Goal: Task Accomplishment & Management: Manage account settings

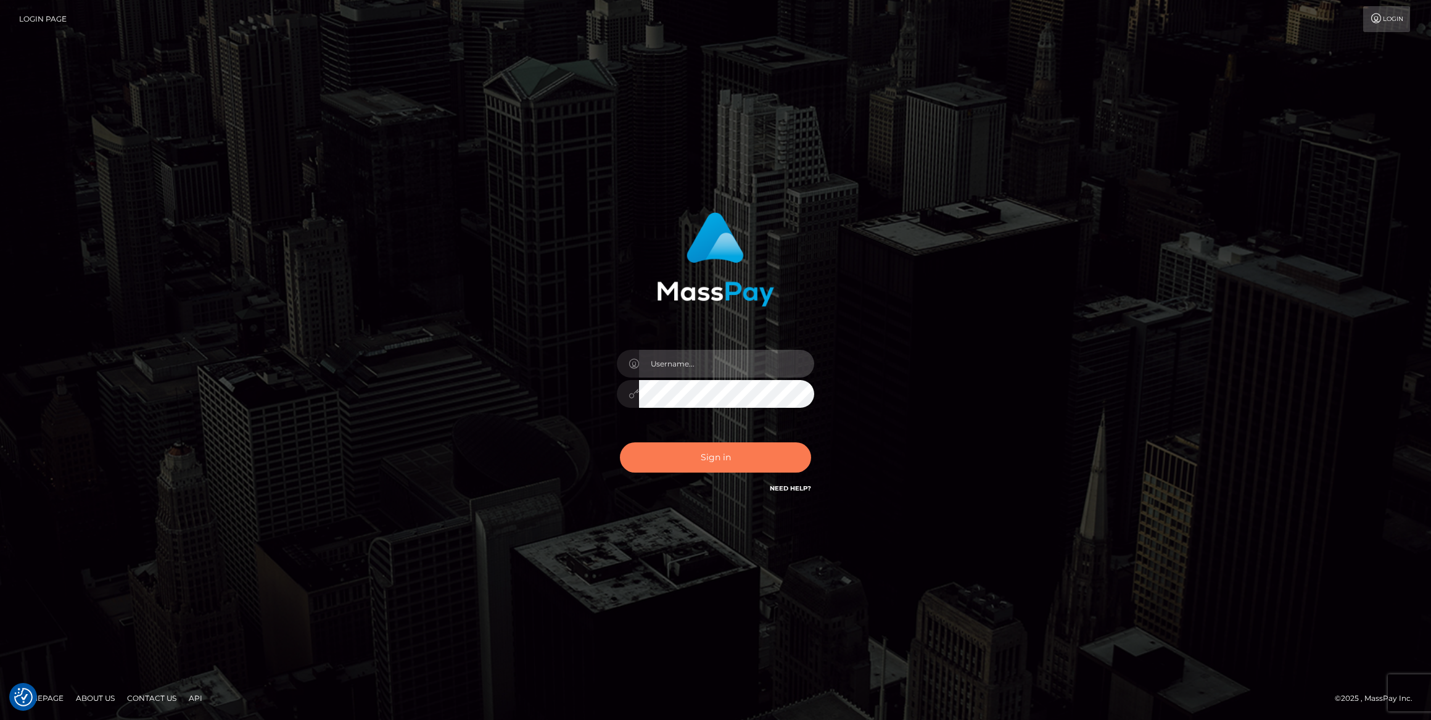
type input "bengreen"
click at [732, 452] on button "Sign in" at bounding box center [715, 457] width 191 height 30
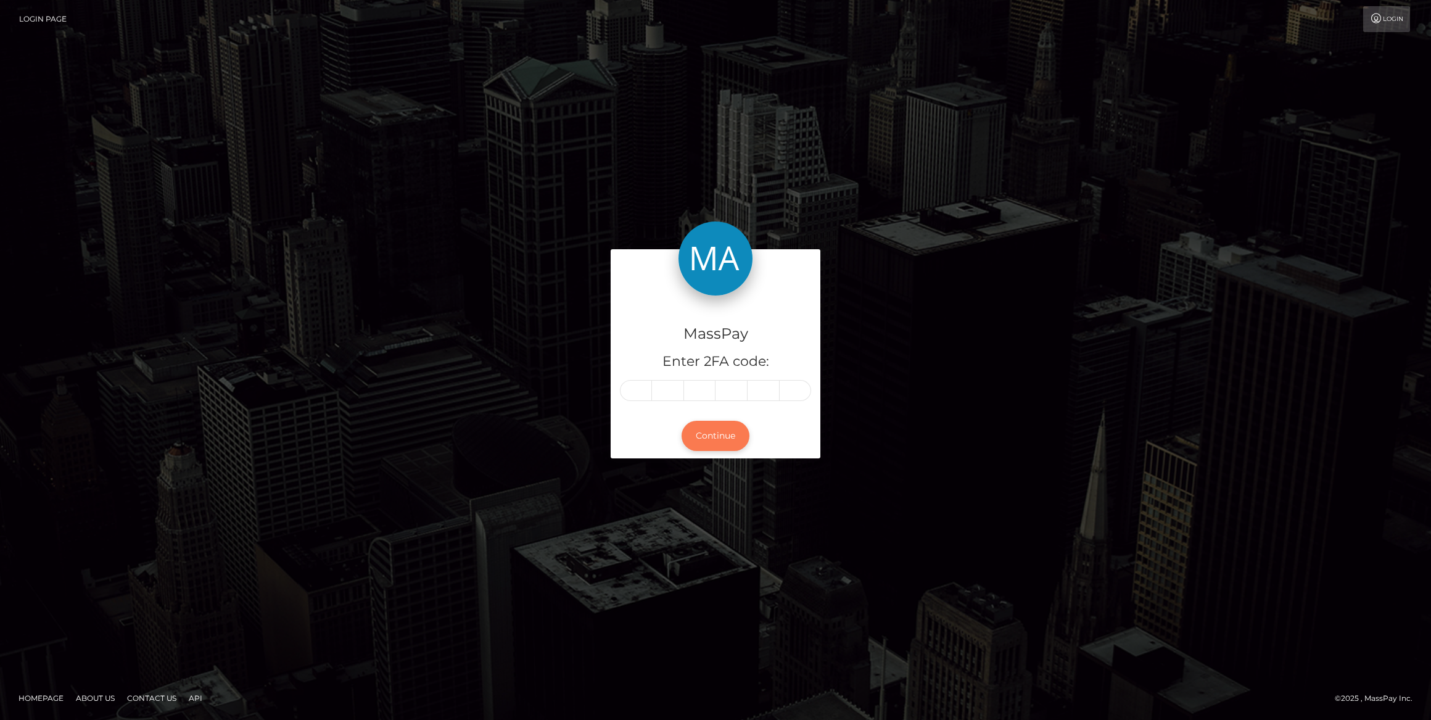
click at [732, 441] on button "Continue" at bounding box center [716, 436] width 68 height 30
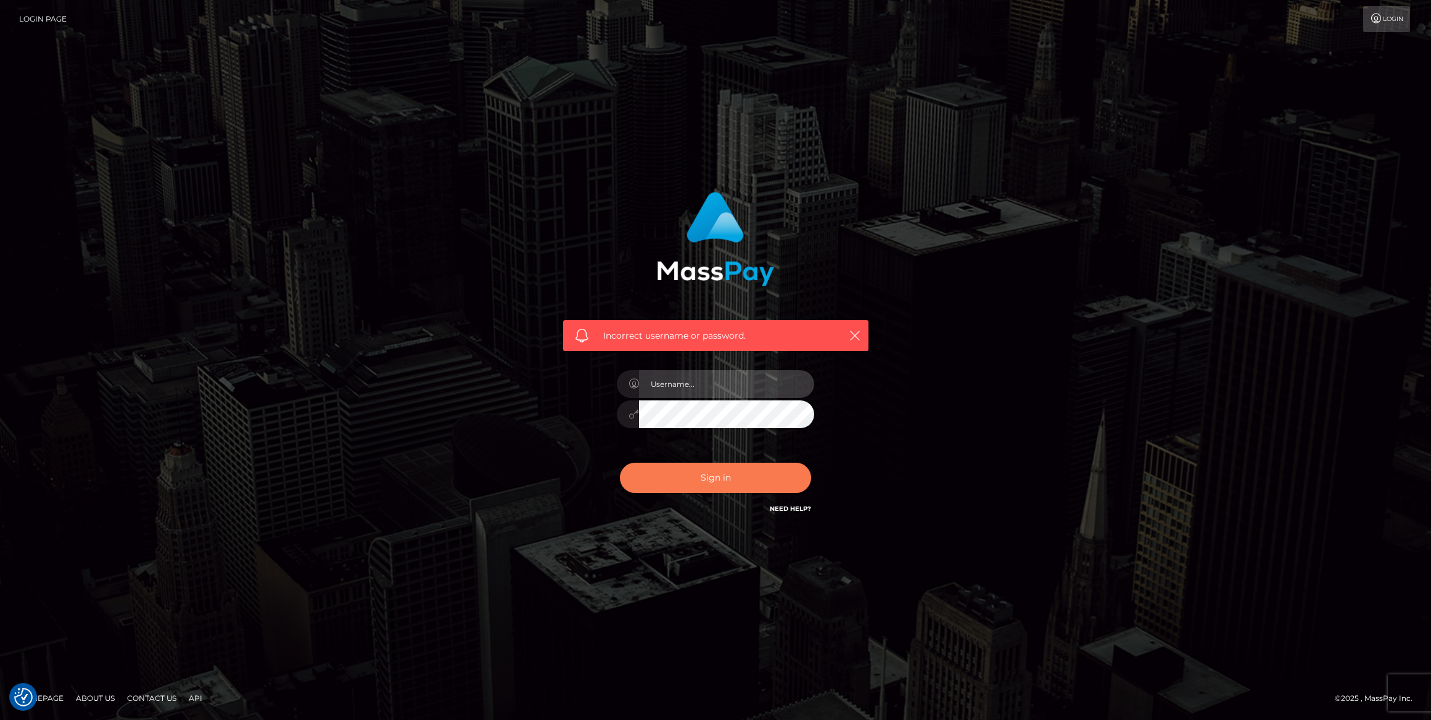
type input "bengreen"
click at [730, 473] on button "Sign in" at bounding box center [715, 478] width 191 height 30
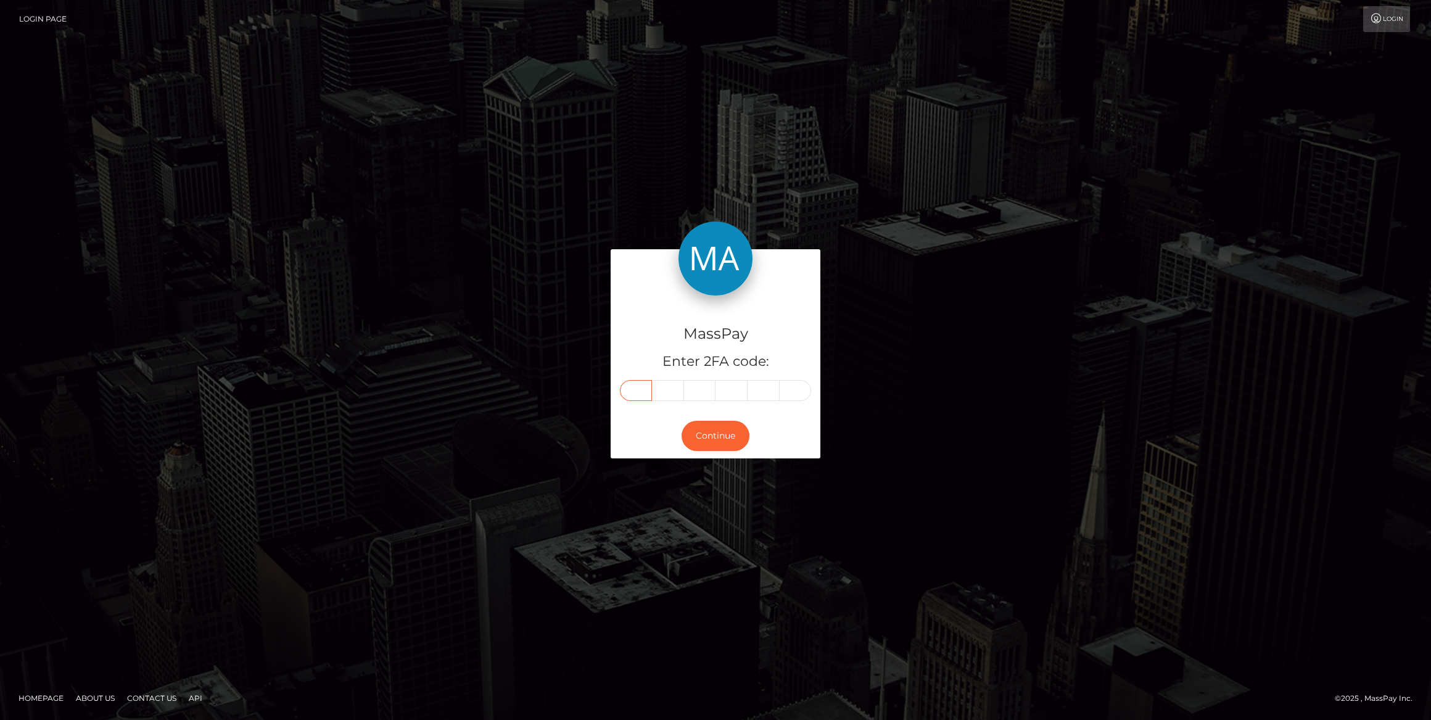
paste input "5"
type input "5"
type input "3"
type input "7"
type input "2"
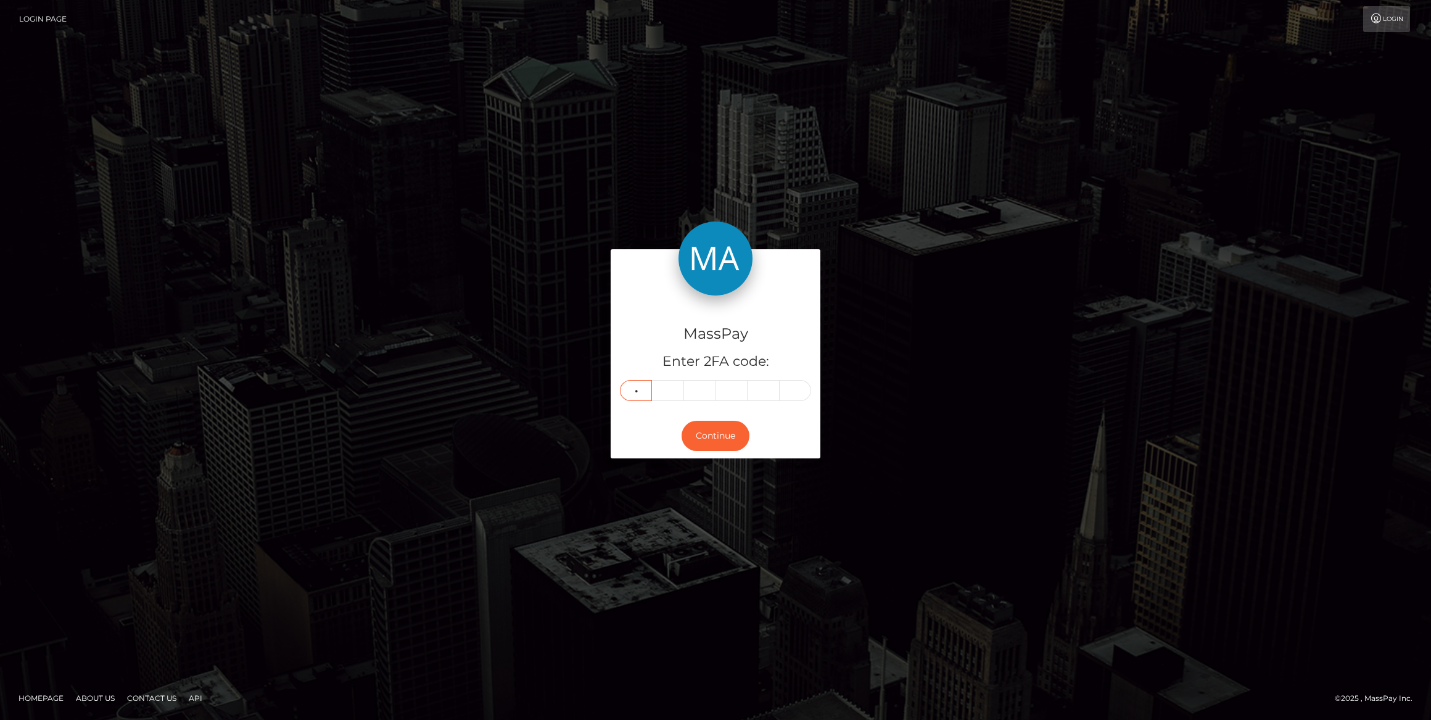
type input "5"
type input "9"
click at [711, 438] on button "Continue" at bounding box center [716, 436] width 68 height 30
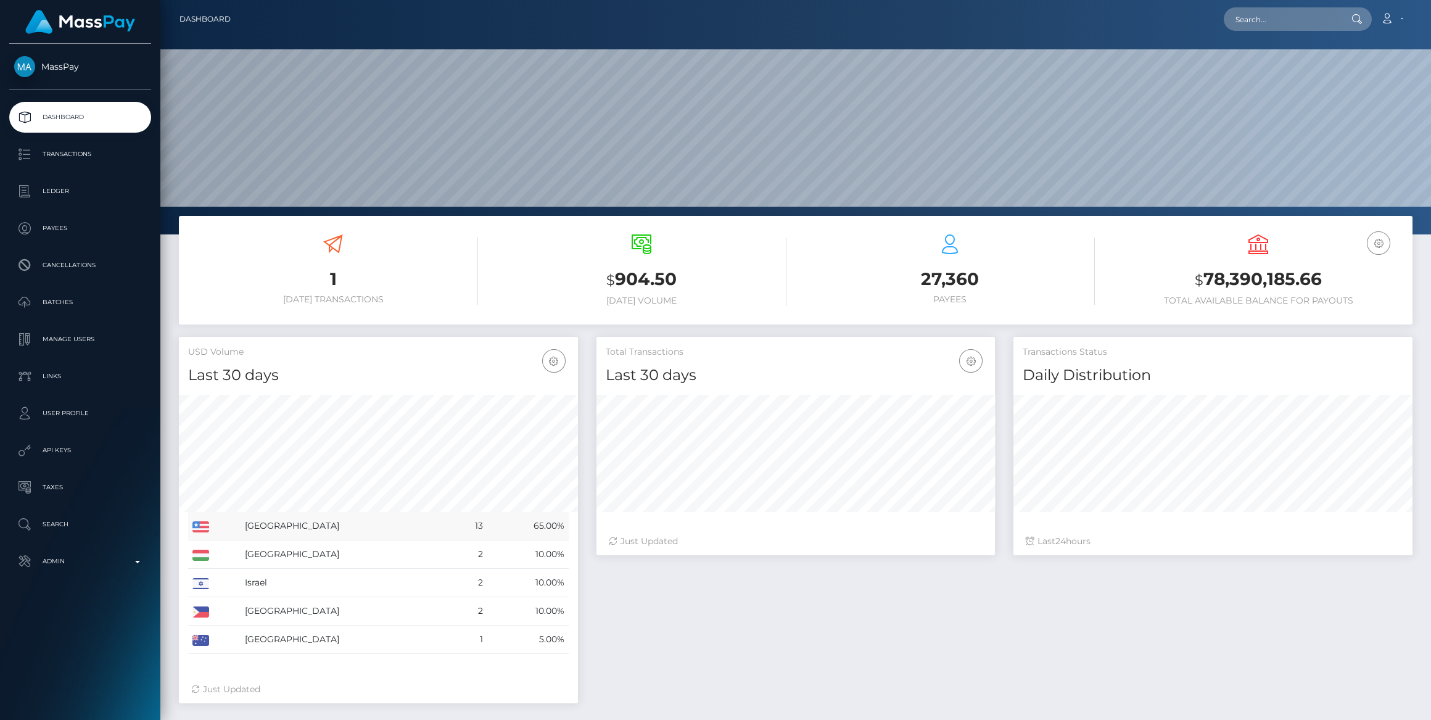
scroll to position [218, 399]
click at [109, 566] on p "Admin" at bounding box center [80, 561] width 132 height 19
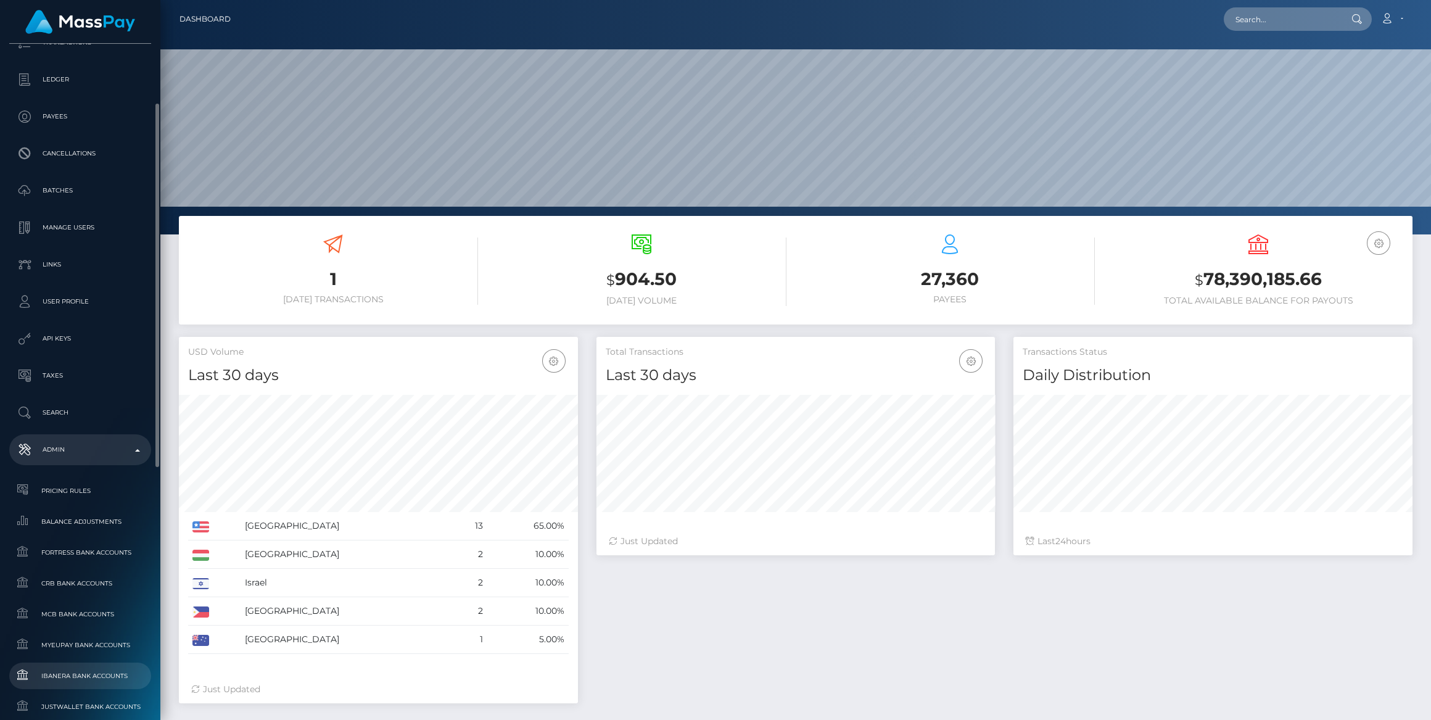
scroll to position [168, 0]
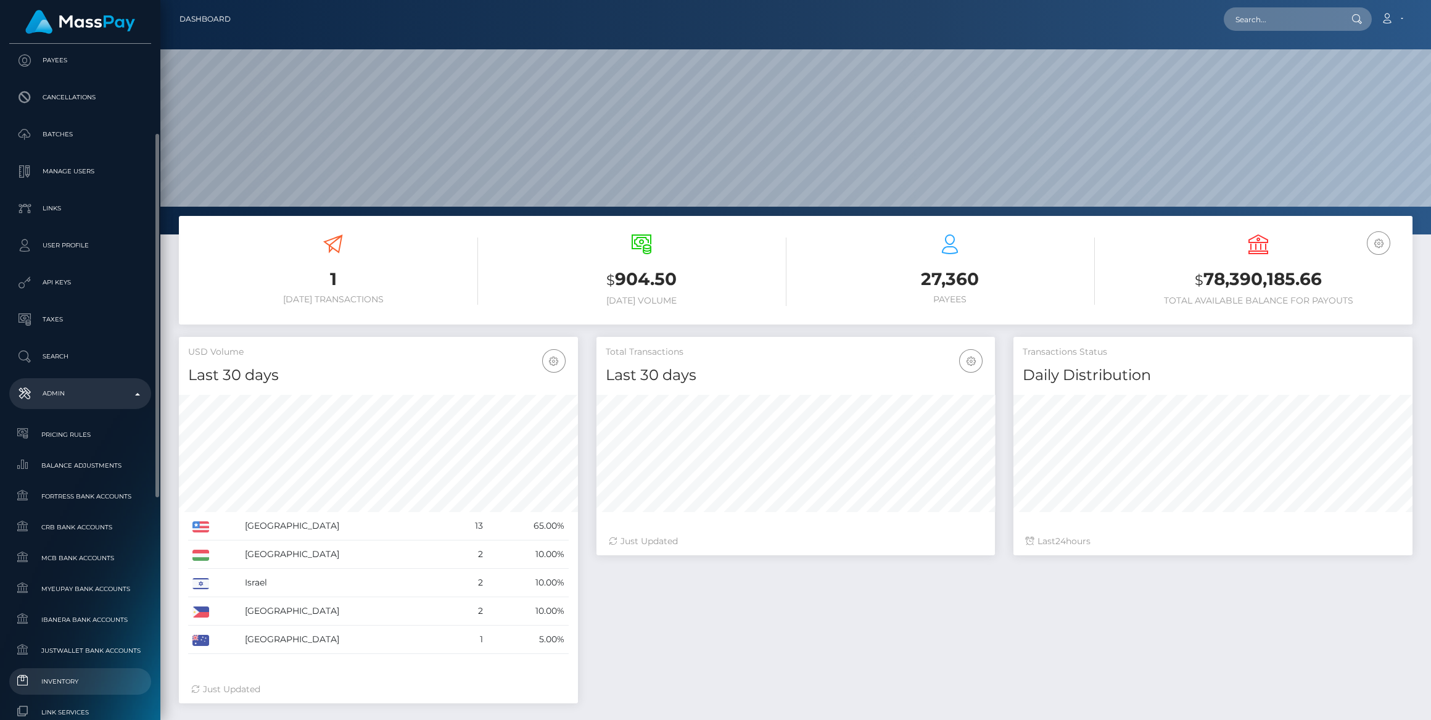
click at [82, 674] on span "Inventory" at bounding box center [80, 681] width 132 height 14
click at [83, 671] on link "Inventory" at bounding box center [80, 681] width 142 height 27
click at [85, 672] on link "Inventory" at bounding box center [80, 681] width 142 height 27
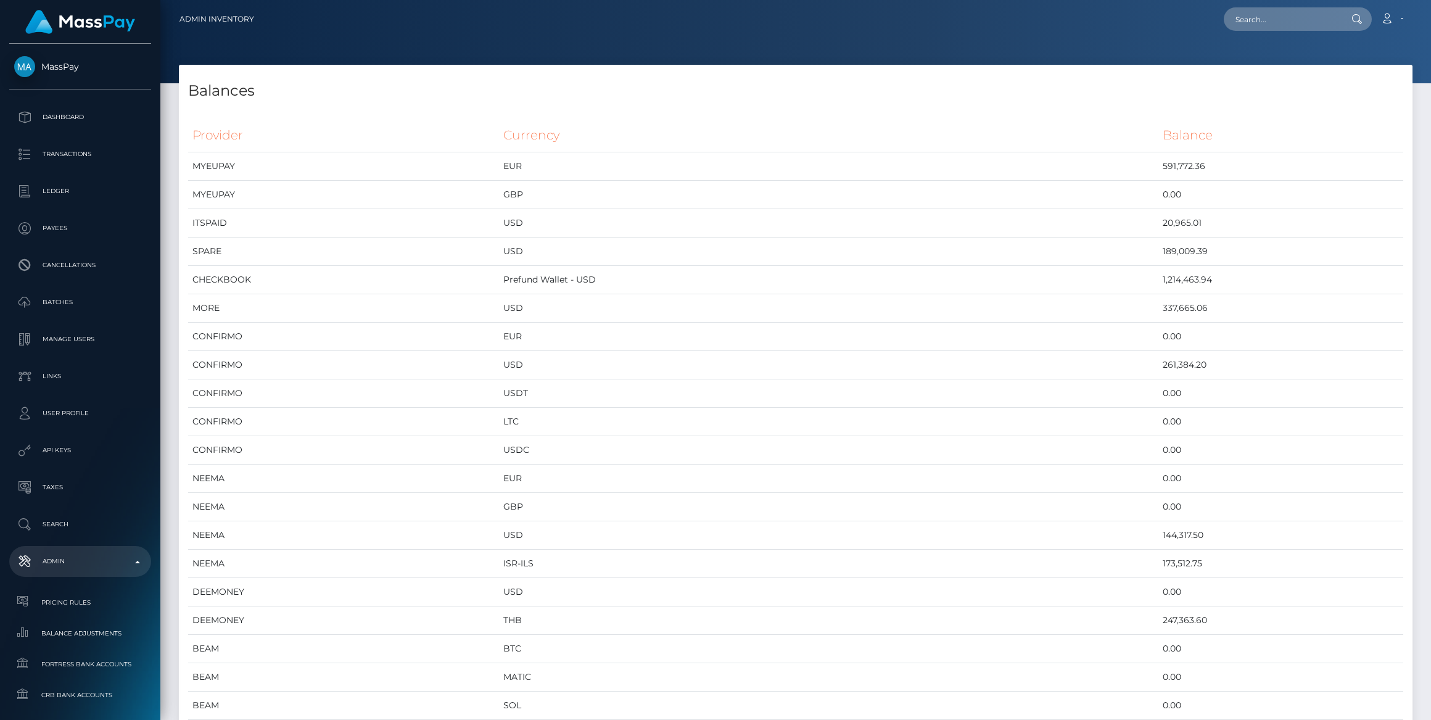
scroll to position [4991, 1233]
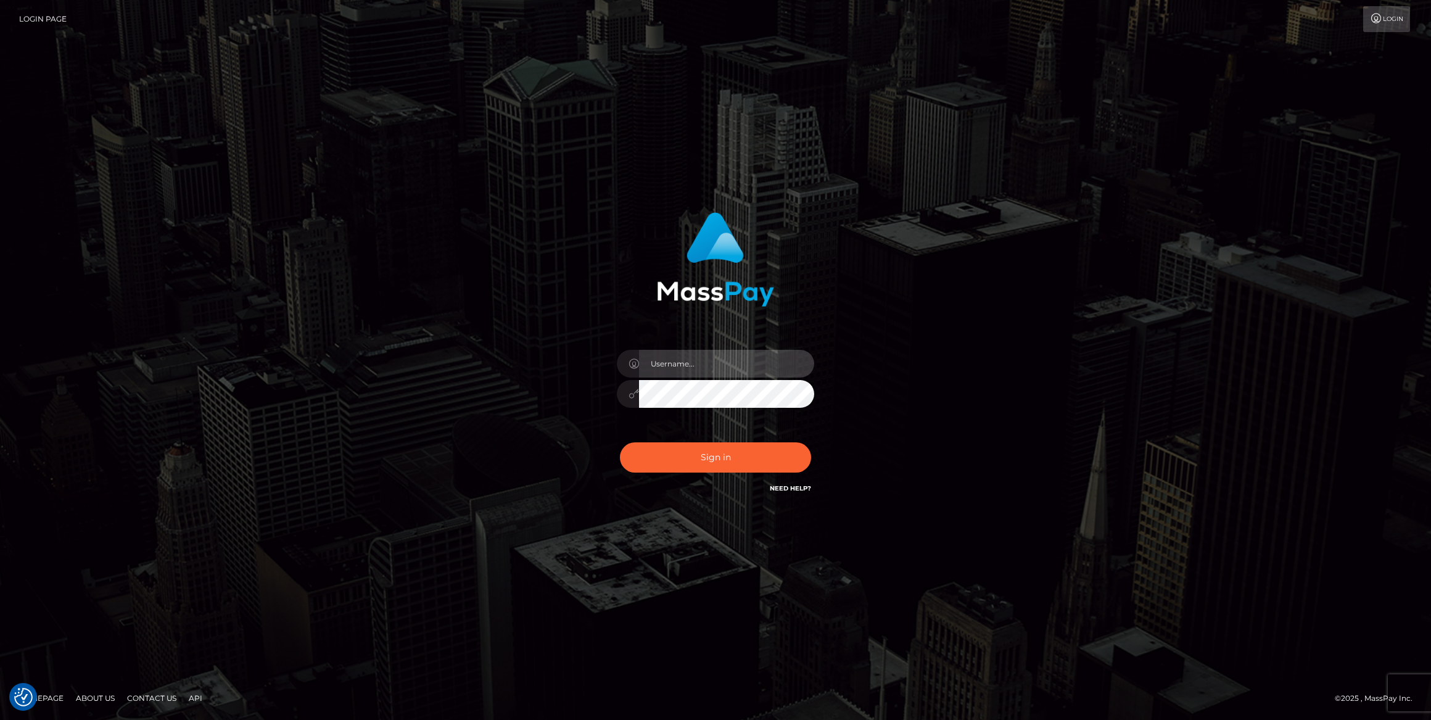
type input "bengreen"
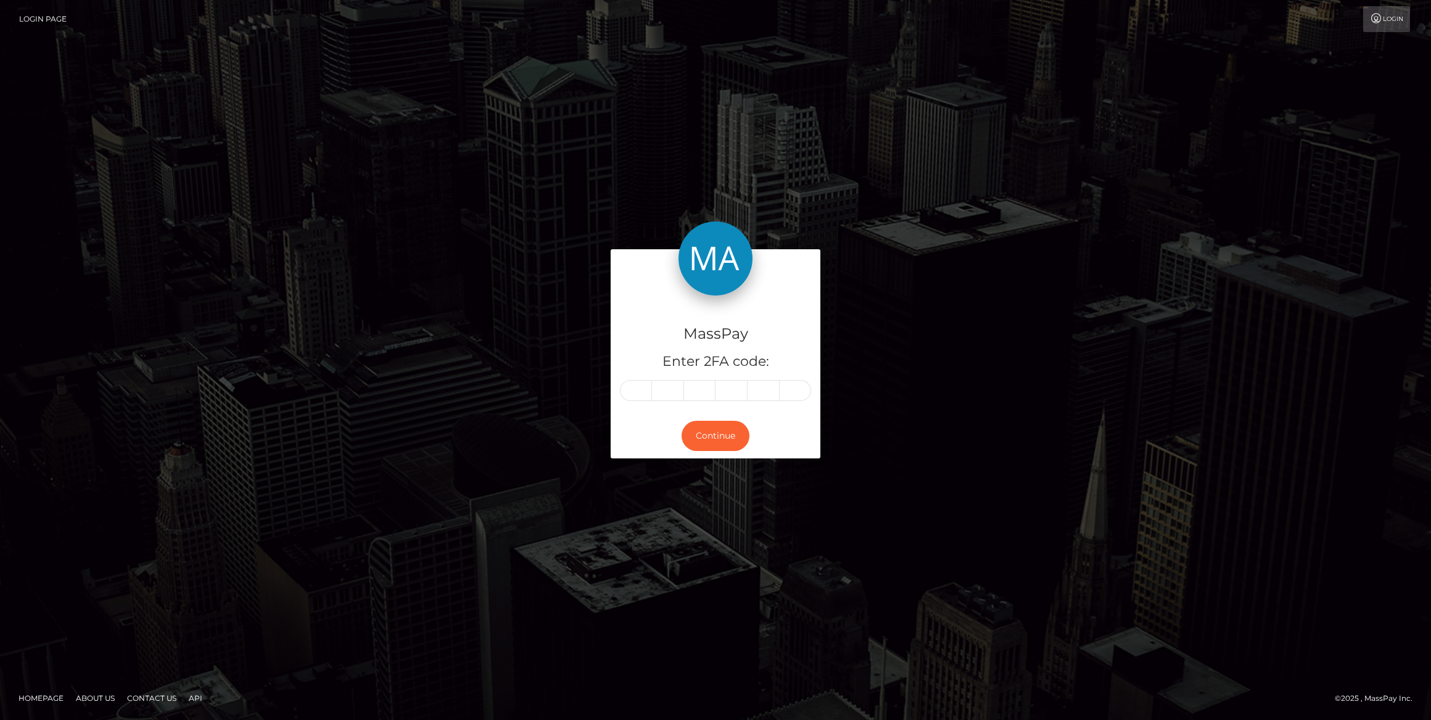
click at [631, 379] on div "MassPay Enter 2FA code:" at bounding box center [716, 355] width 210 height 118
click at [632, 384] on input "text" at bounding box center [636, 390] width 32 height 21
drag, startPoint x: 637, startPoint y: 382, endPoint x: 648, endPoint y: 380, distance: 11.3
click at [637, 382] on input "text" at bounding box center [636, 390] width 32 height 21
click at [639, 388] on input "text" at bounding box center [636, 390] width 32 height 21
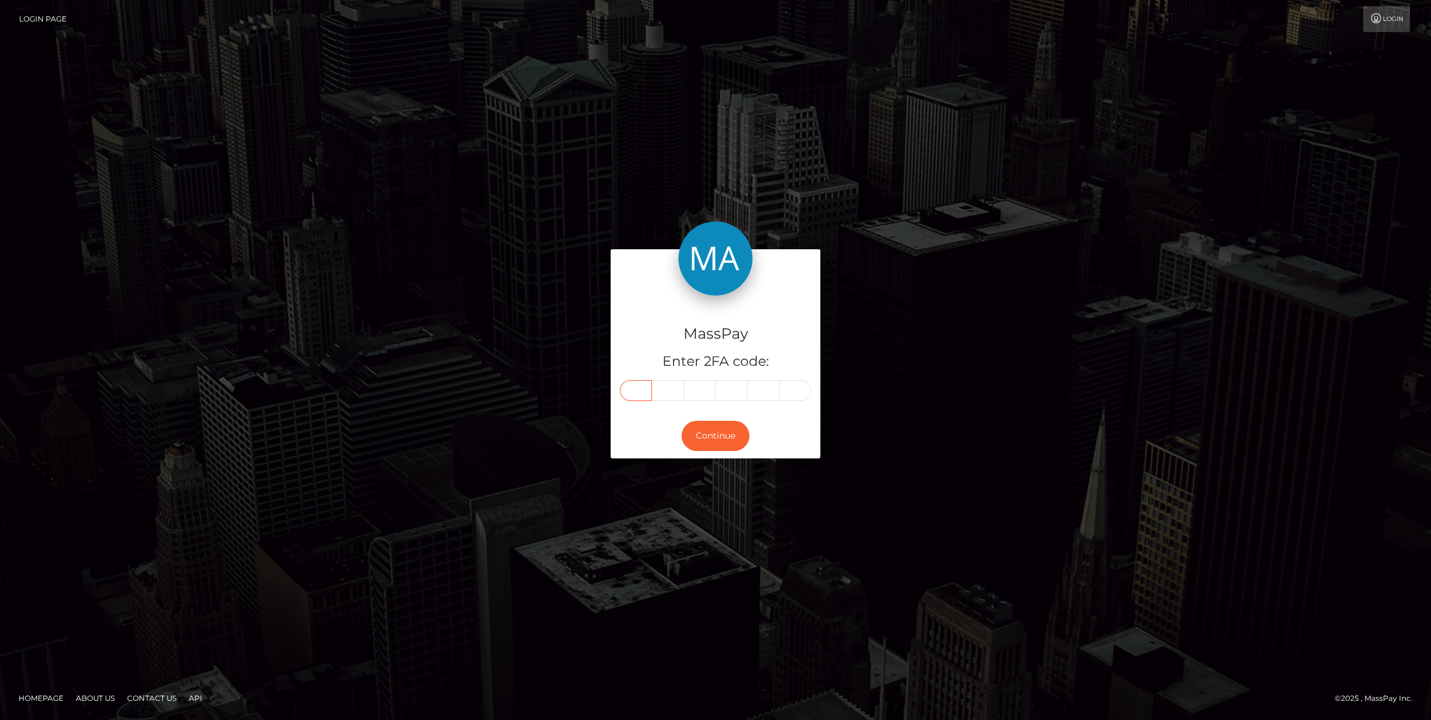
paste input "5"
type input "5"
type input "4"
type input "1"
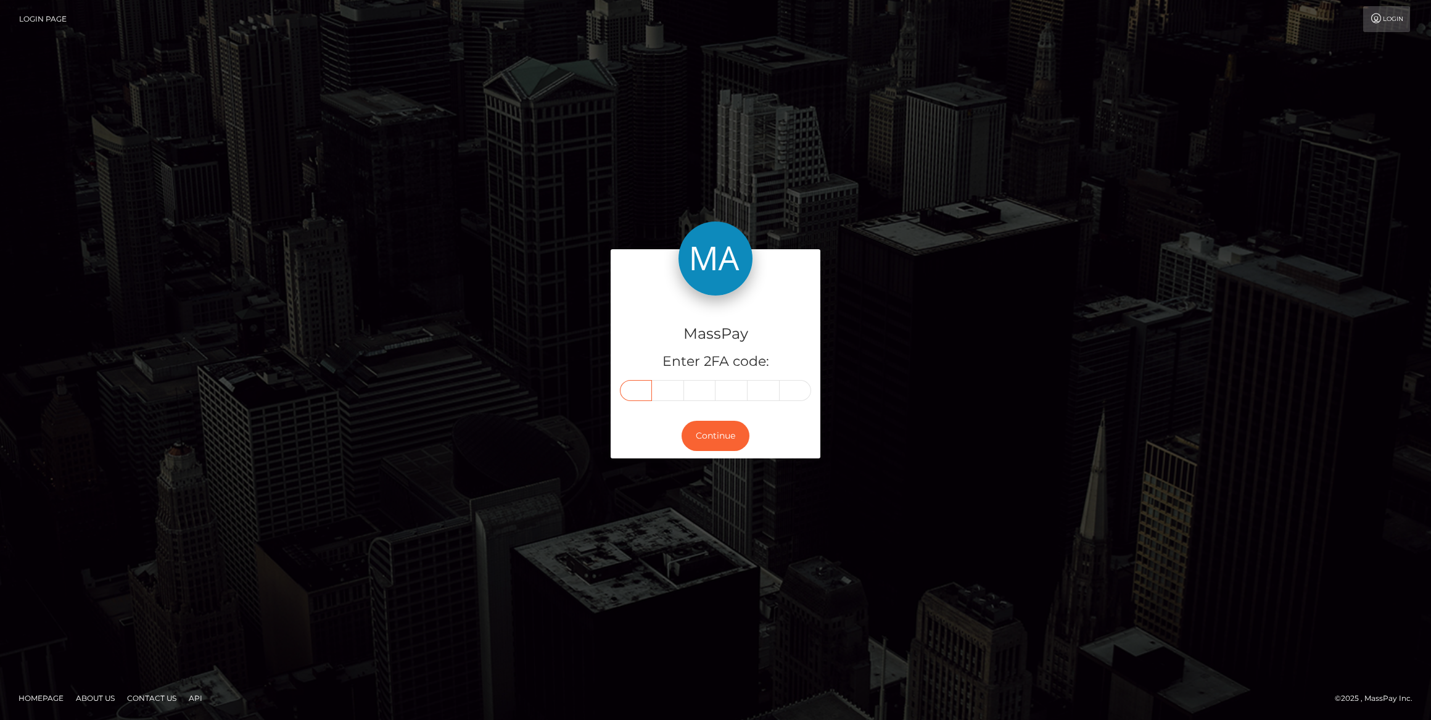
type input "9"
click at [695, 434] on button "Continue" at bounding box center [716, 436] width 68 height 30
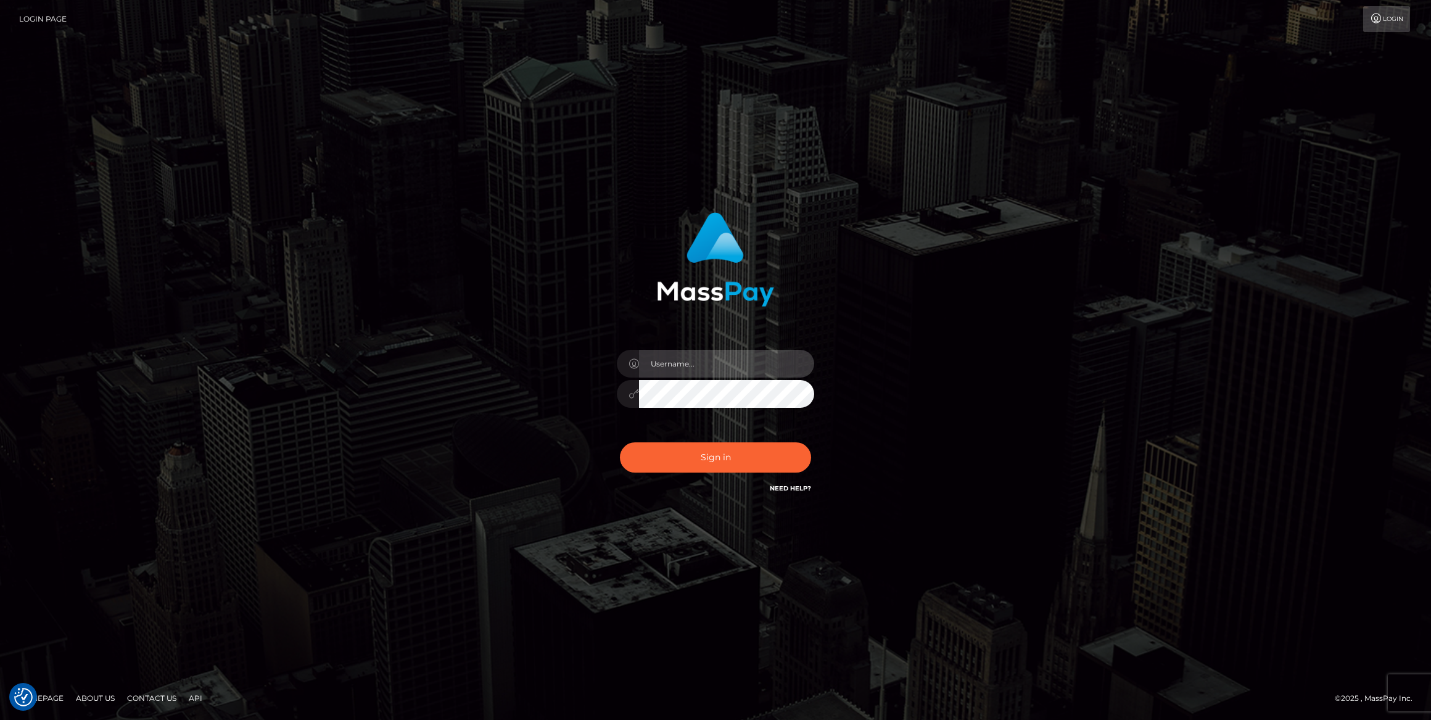
type input "bengreen"
click at [633, 439] on div "Sign in Need Help?" at bounding box center [716, 462] width 216 height 55
click at [641, 441] on div "Sign in Need Help?" at bounding box center [716, 462] width 216 height 55
click at [653, 458] on button "Sign in" at bounding box center [715, 457] width 191 height 30
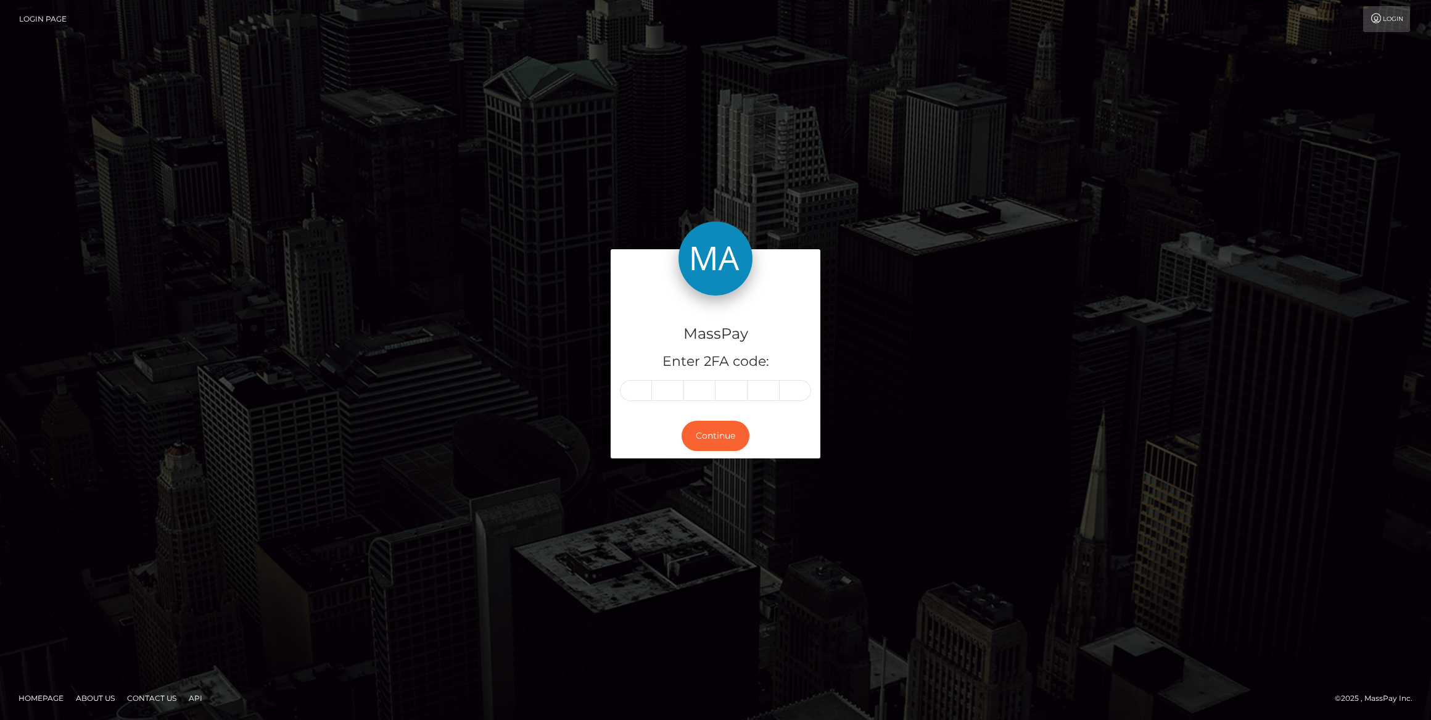
type input "5"
type input "4"
type input "1"
type input "9"
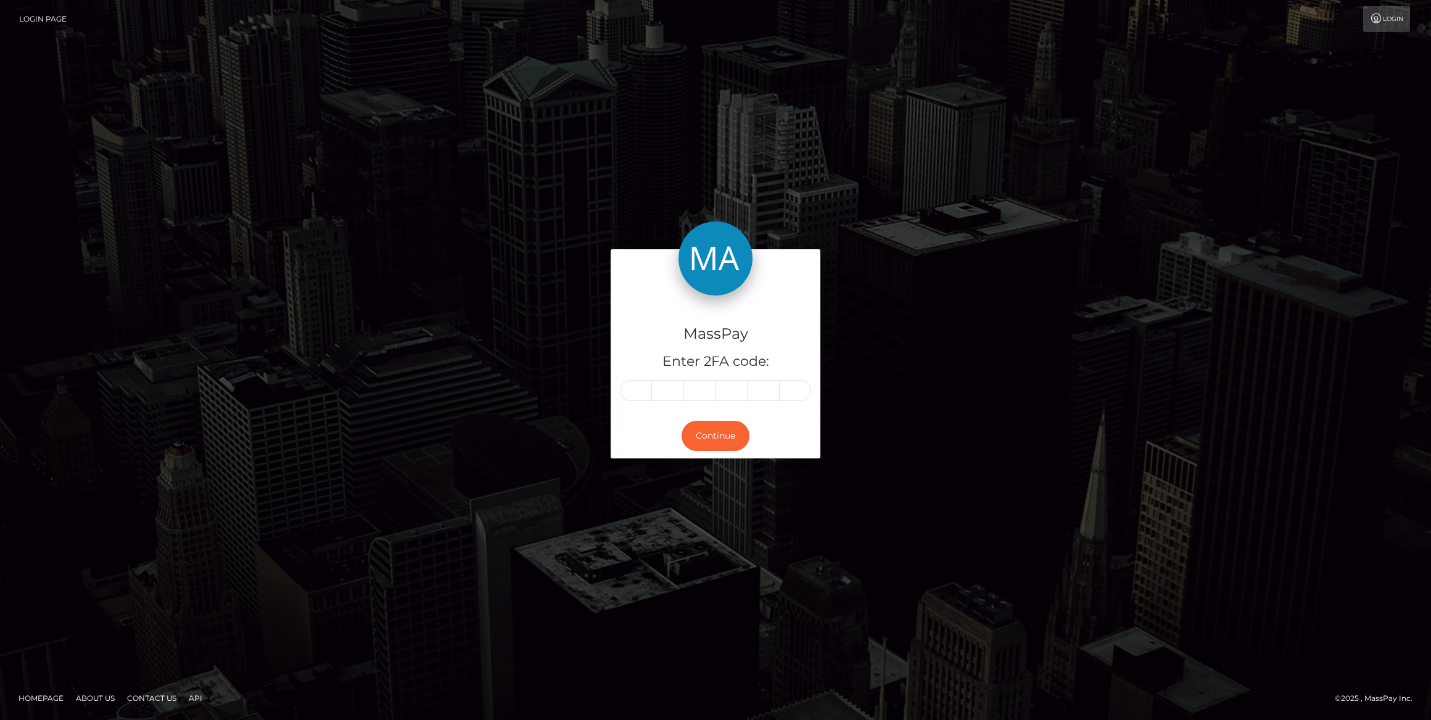
type input "9"
click at [698, 452] on div "Continue" at bounding box center [716, 435] width 210 height 45
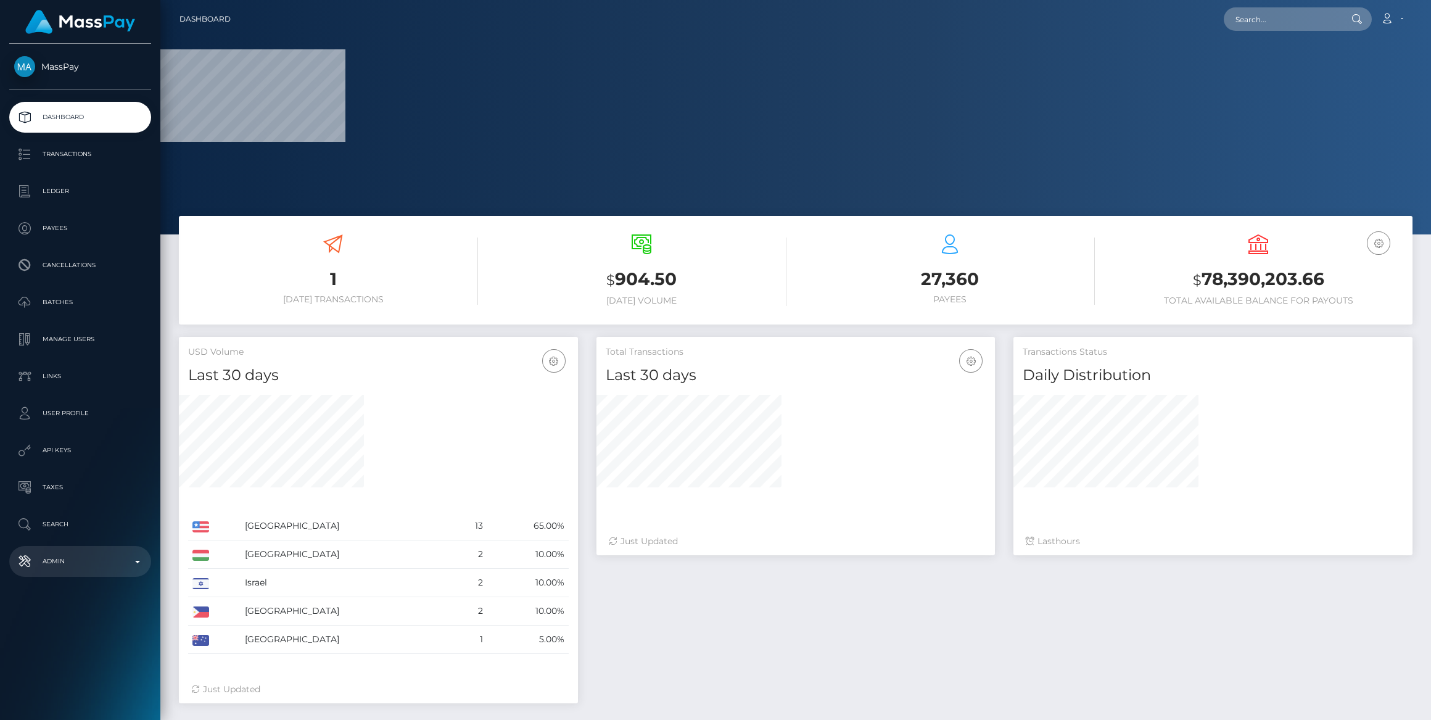
click at [107, 558] on p "Admin" at bounding box center [80, 561] width 132 height 19
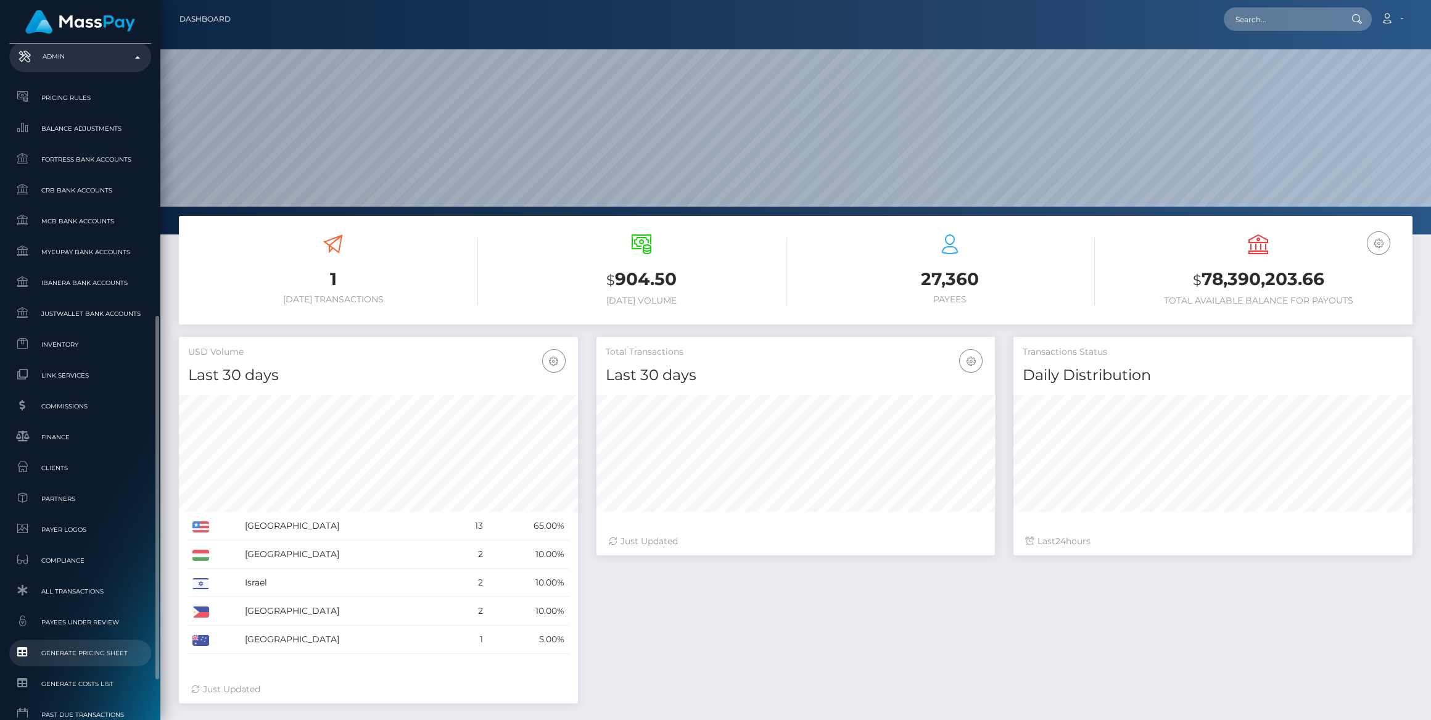
scroll to position [561, 0]
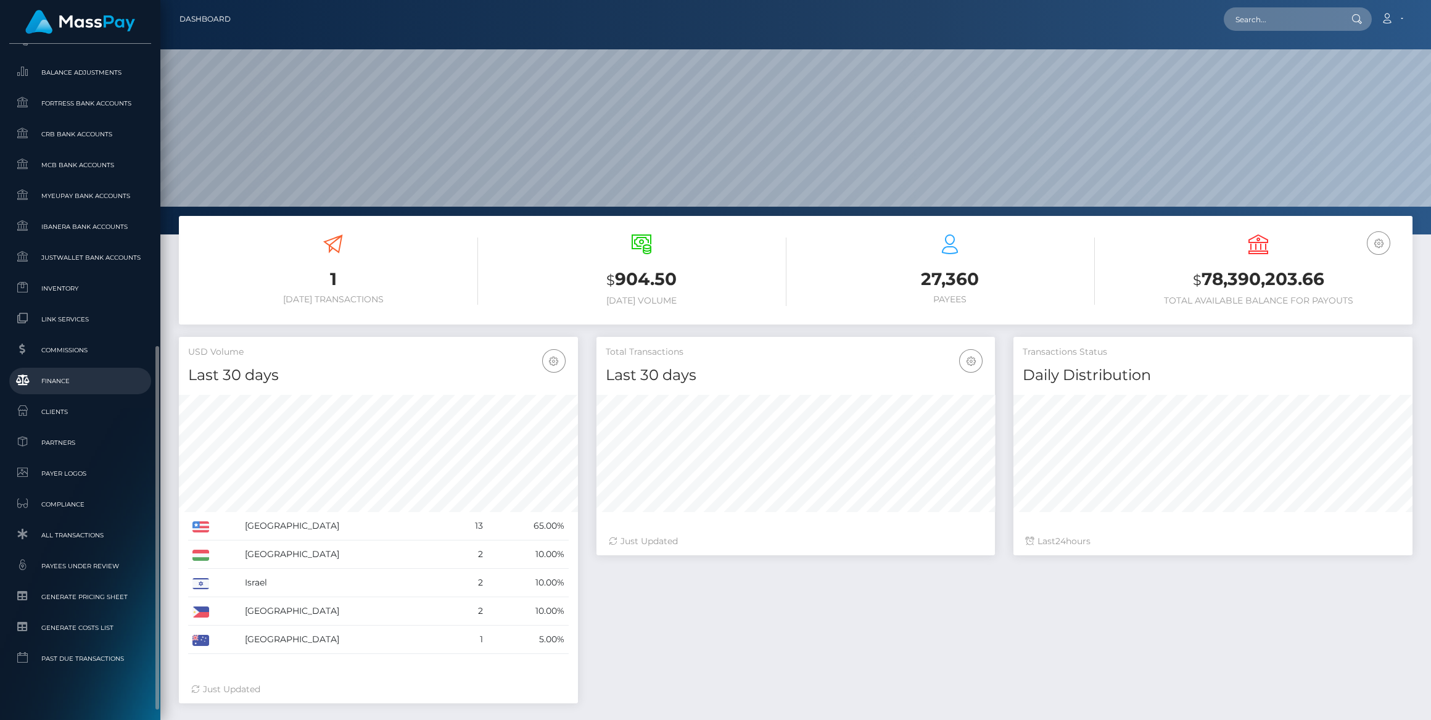
click at [67, 386] on span "Finance" at bounding box center [80, 381] width 132 height 14
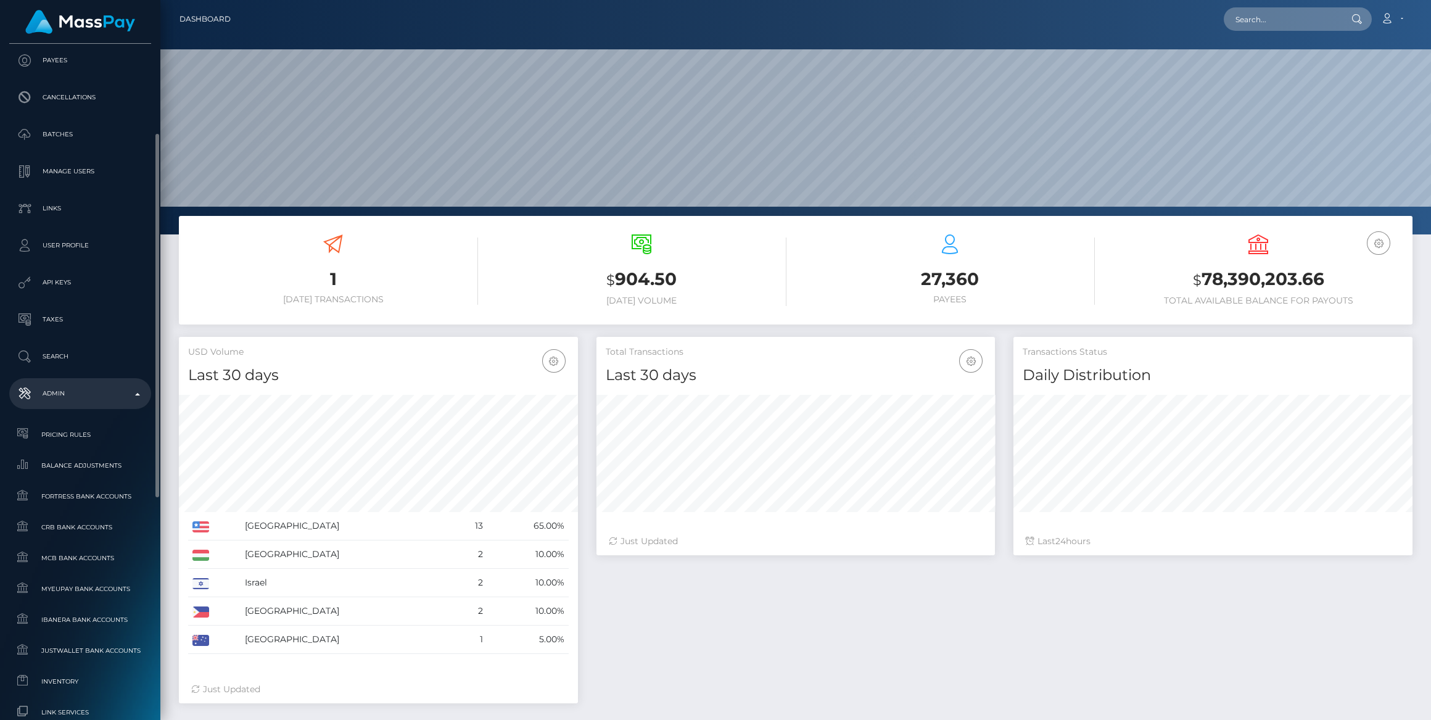
scroll to position [280, 0]
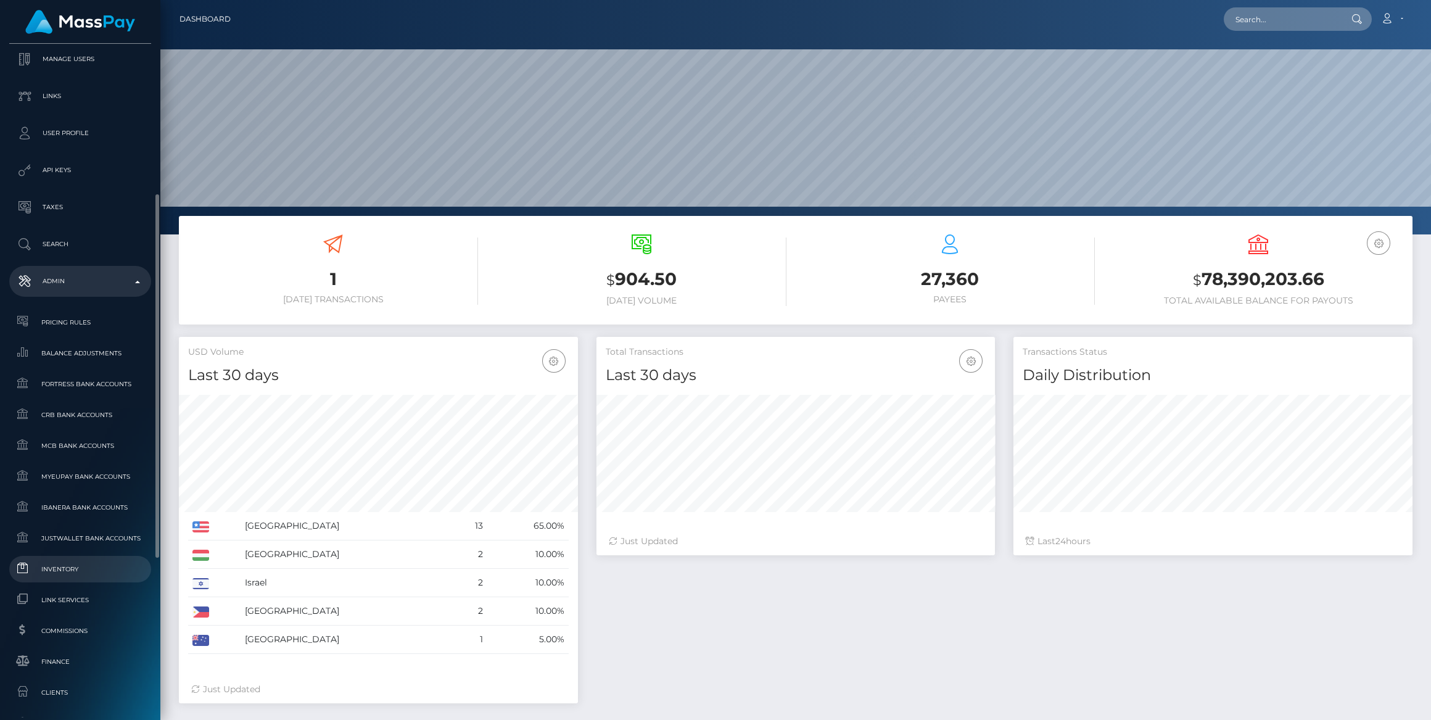
click at [66, 577] on link "Inventory" at bounding box center [80, 569] width 142 height 27
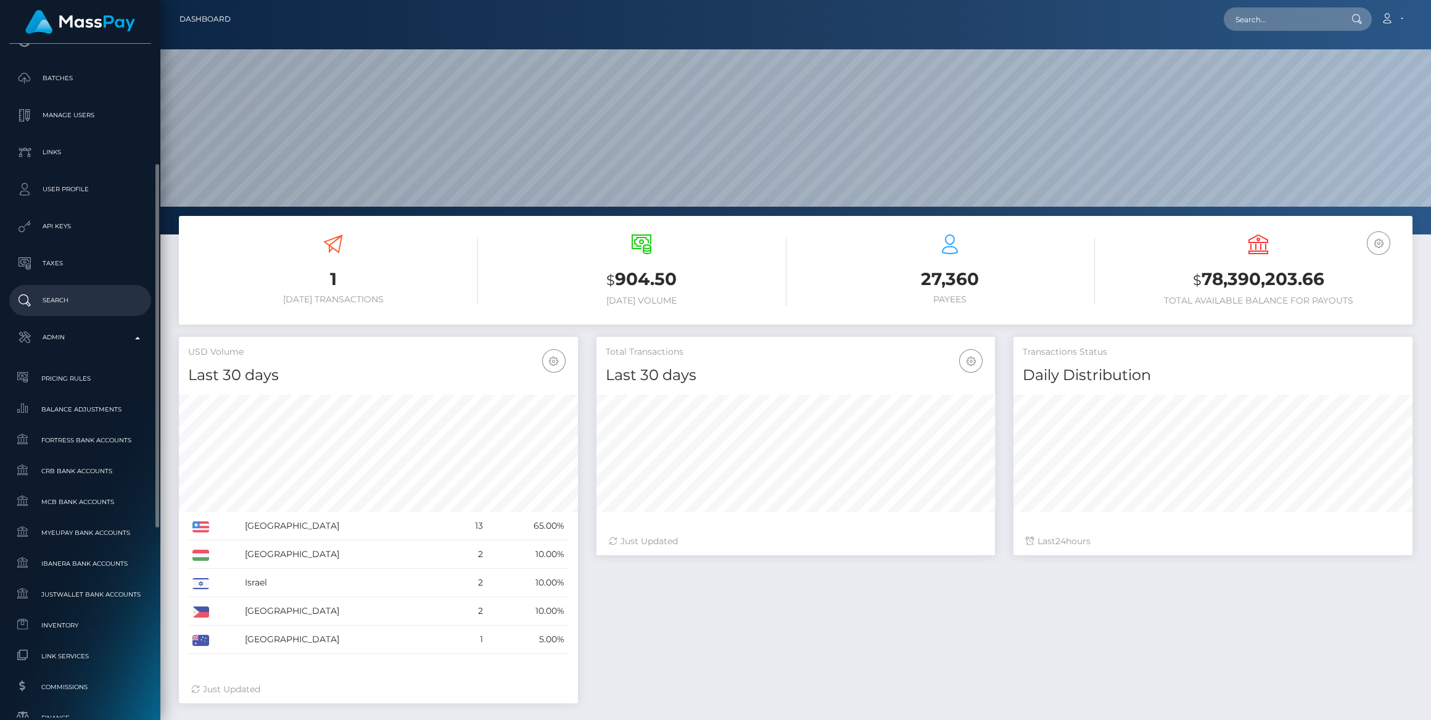
scroll to position [577, 0]
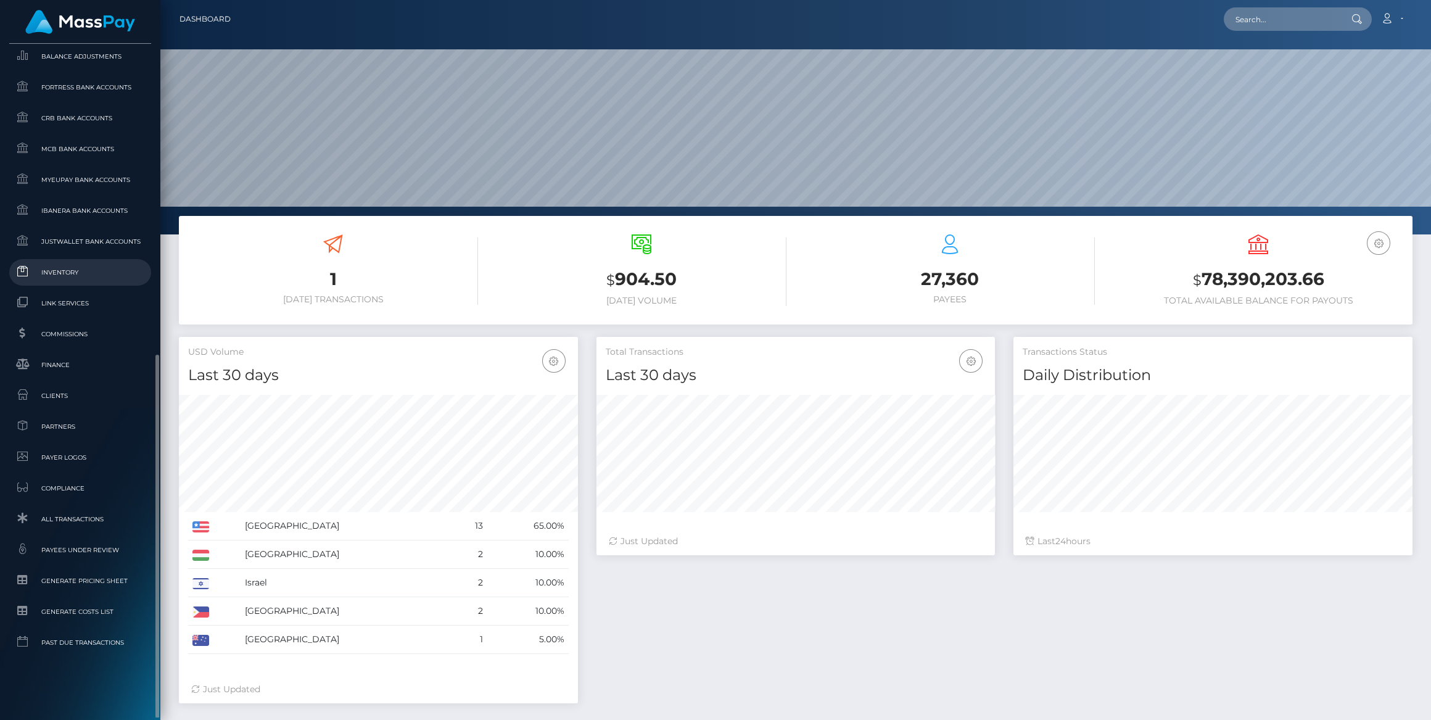
click at [70, 273] on span "Inventory" at bounding box center [80, 272] width 132 height 14
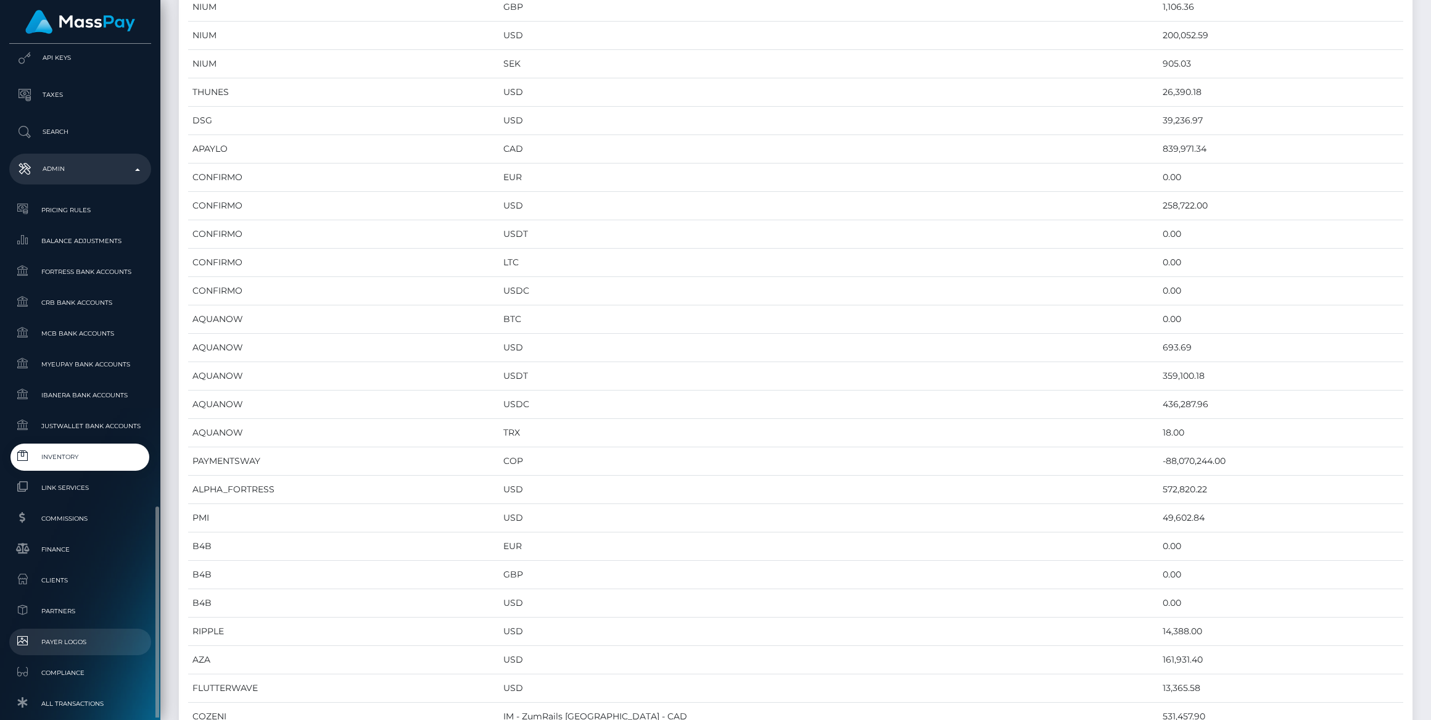
scroll to position [610, 0]
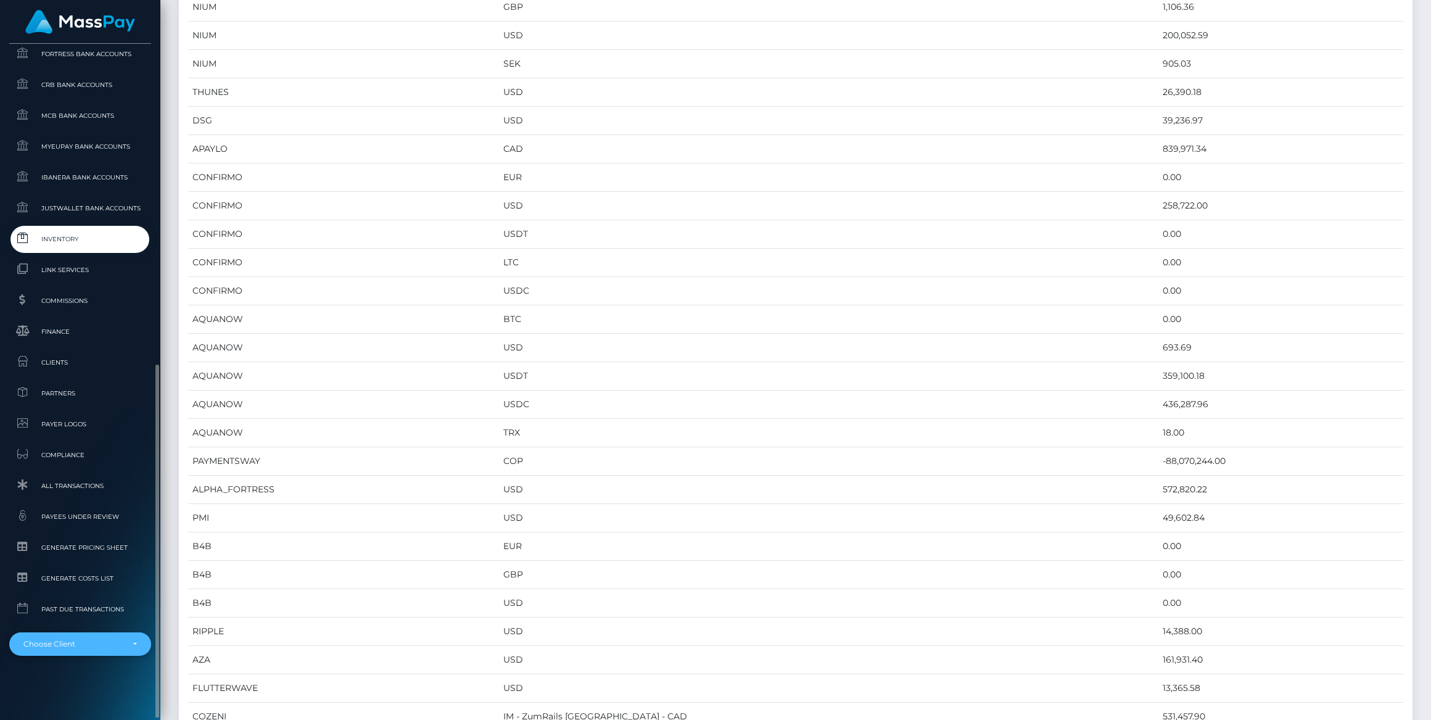
click at [40, 650] on div "Choose Client" at bounding box center [80, 643] width 142 height 23
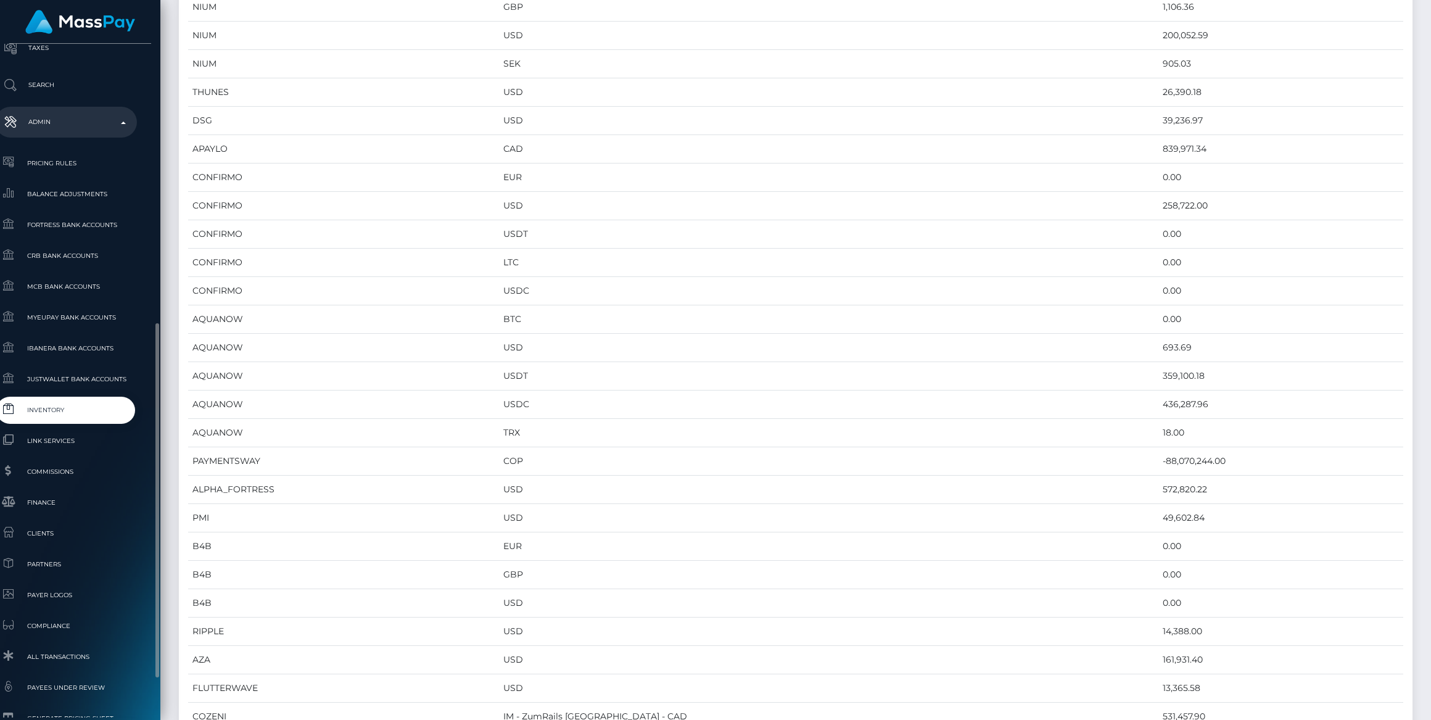
scroll to position [471, 14]
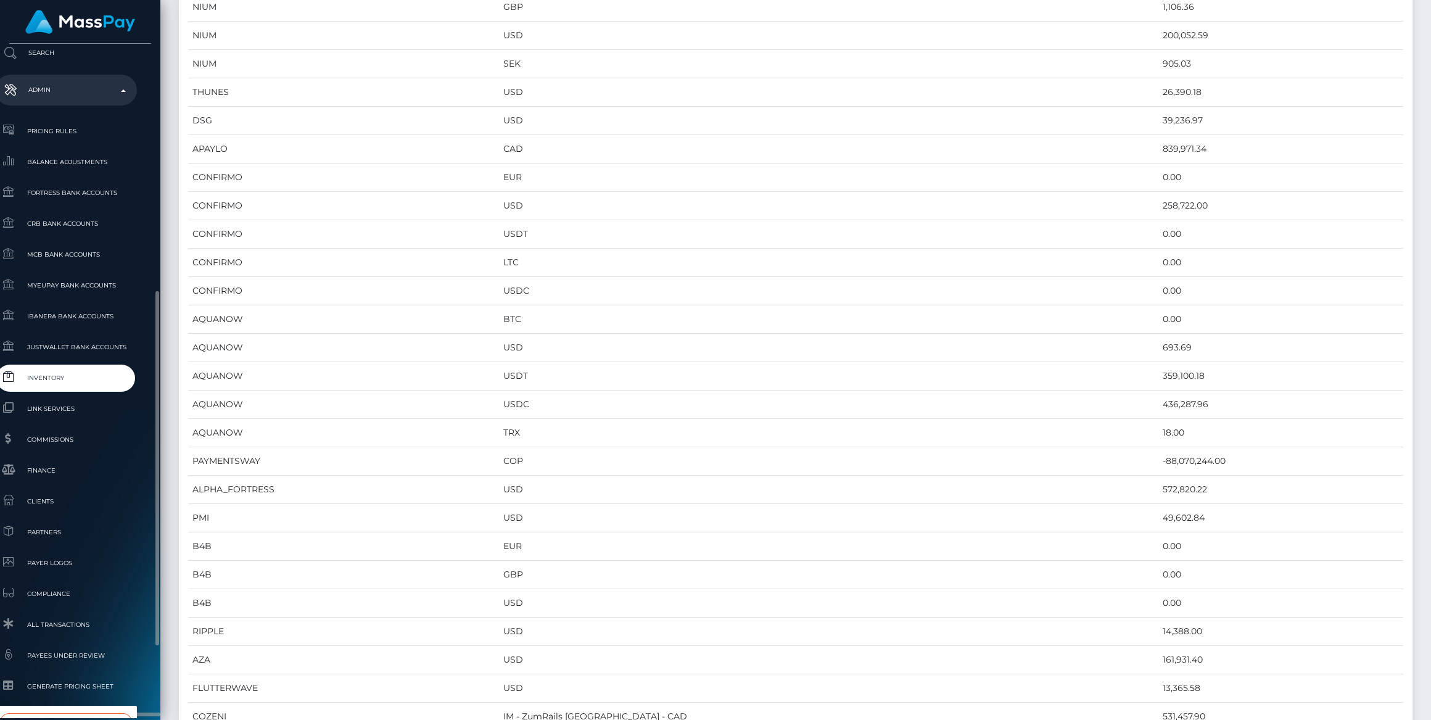
type input "whop"
select select "338"
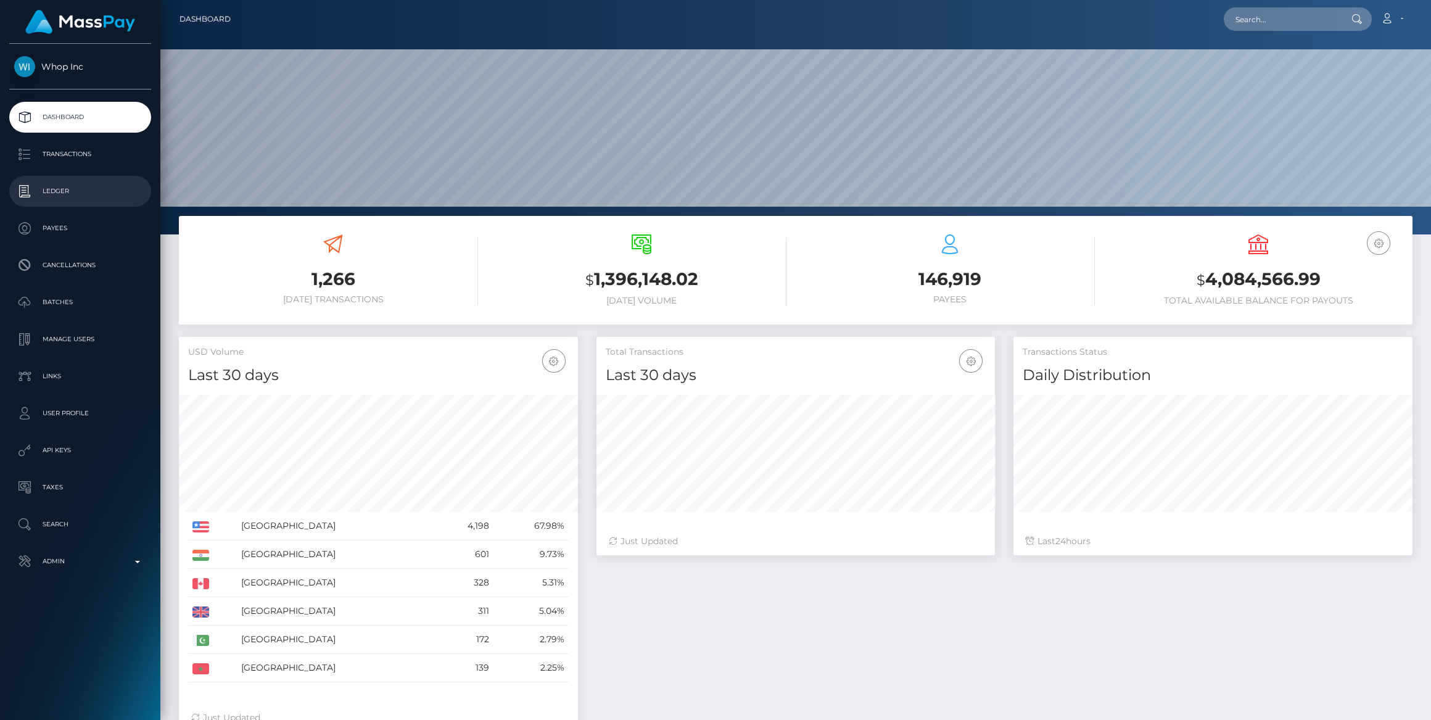
click at [43, 194] on p "Ledger" at bounding box center [80, 191] width 132 height 19
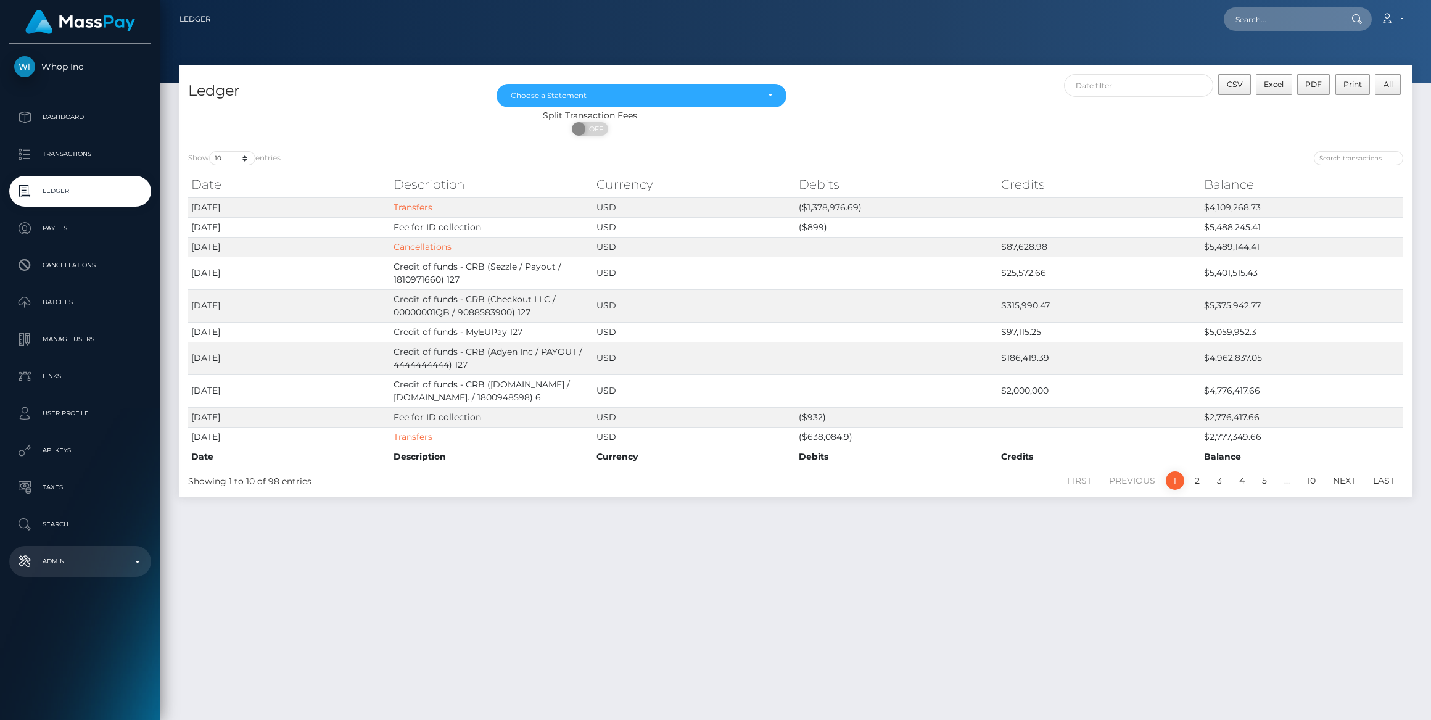
click at [75, 552] on p "Admin" at bounding box center [80, 561] width 132 height 19
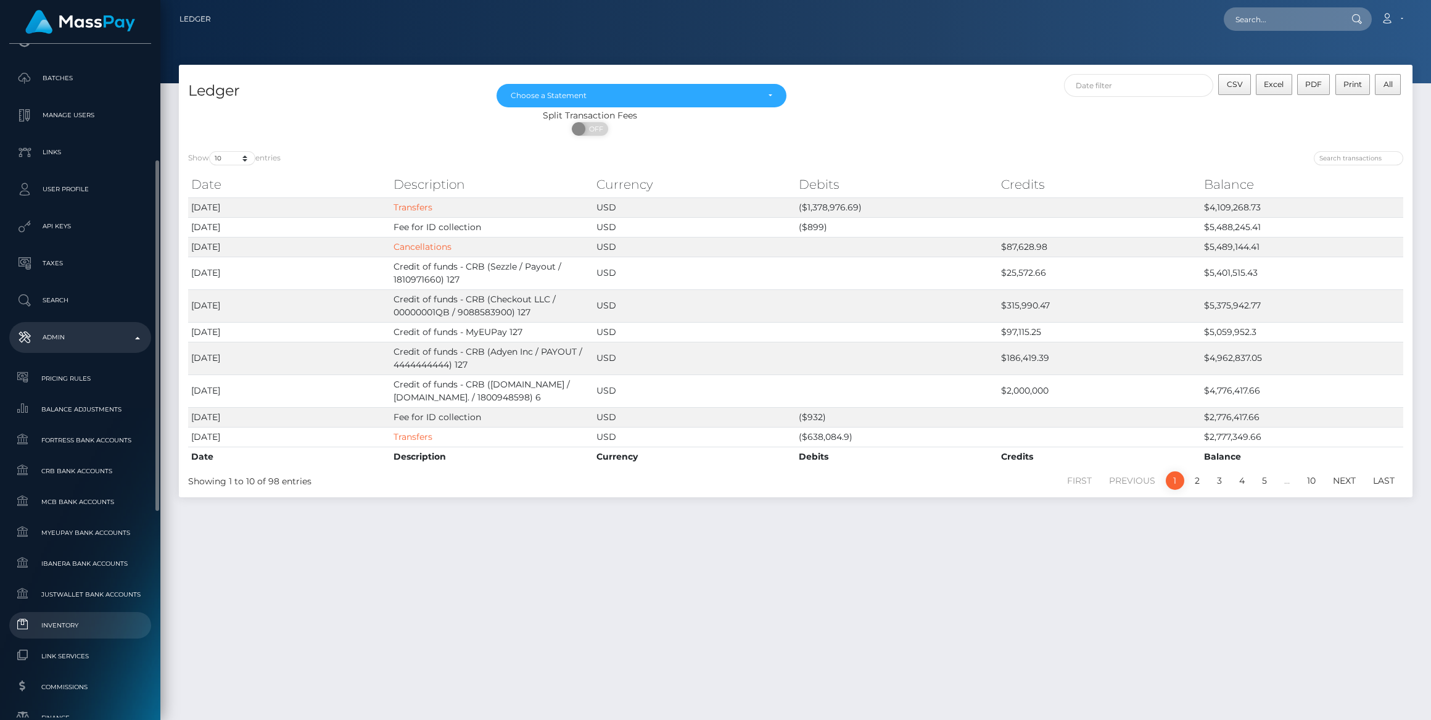
click at [69, 625] on span "Inventory" at bounding box center [80, 625] width 132 height 14
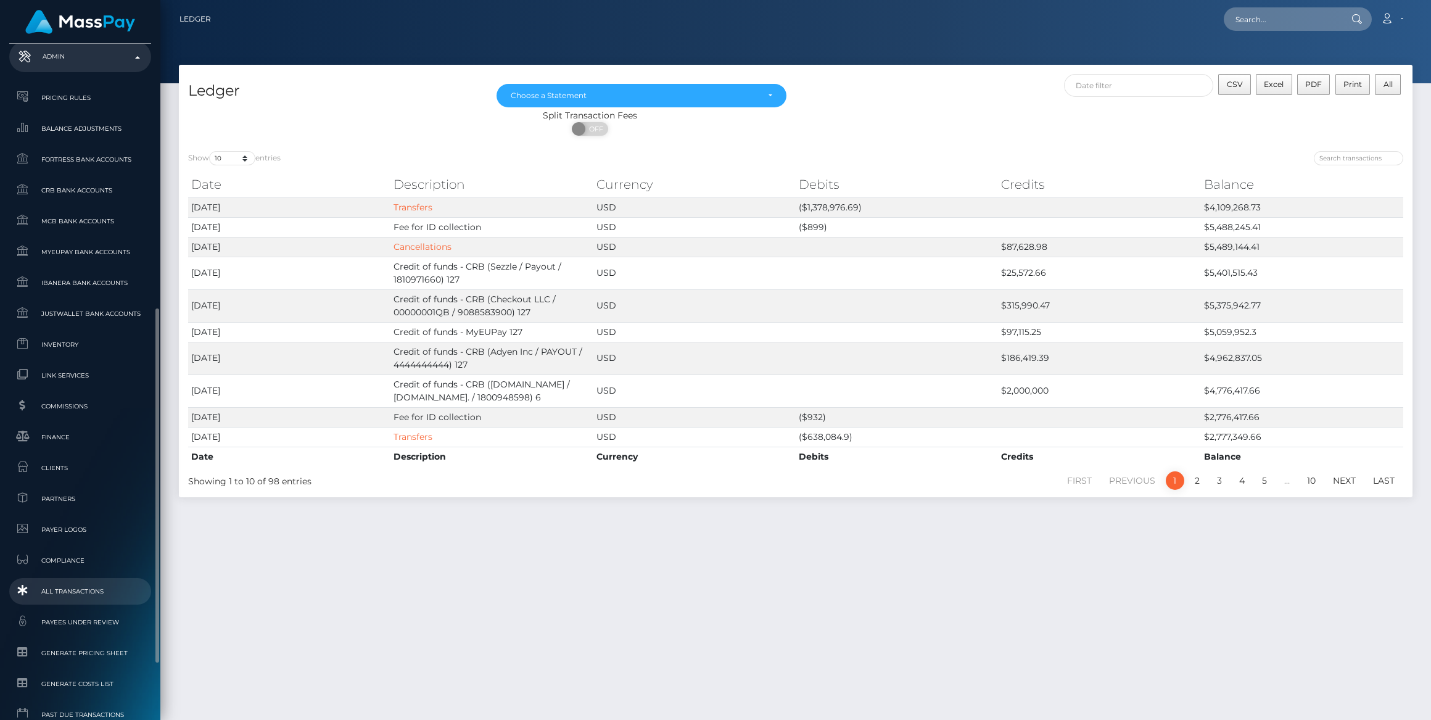
scroll to position [610, 0]
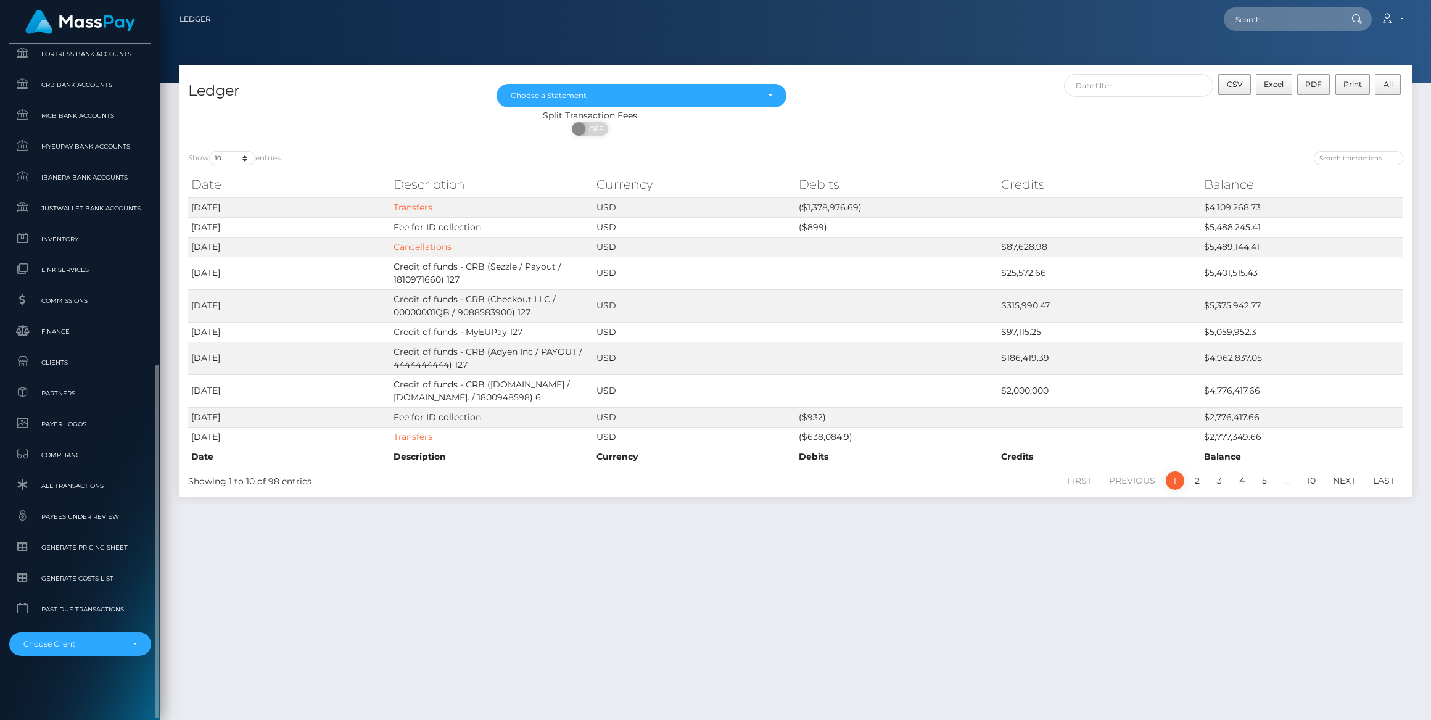
click at [80, 224] on ul "Pricing Rules Balance Adjustments Fortress Bank Accounts CRB Bank Accounts" at bounding box center [80, 317] width 160 height 677
click at [87, 231] on link "Inventory" at bounding box center [80, 239] width 142 height 27
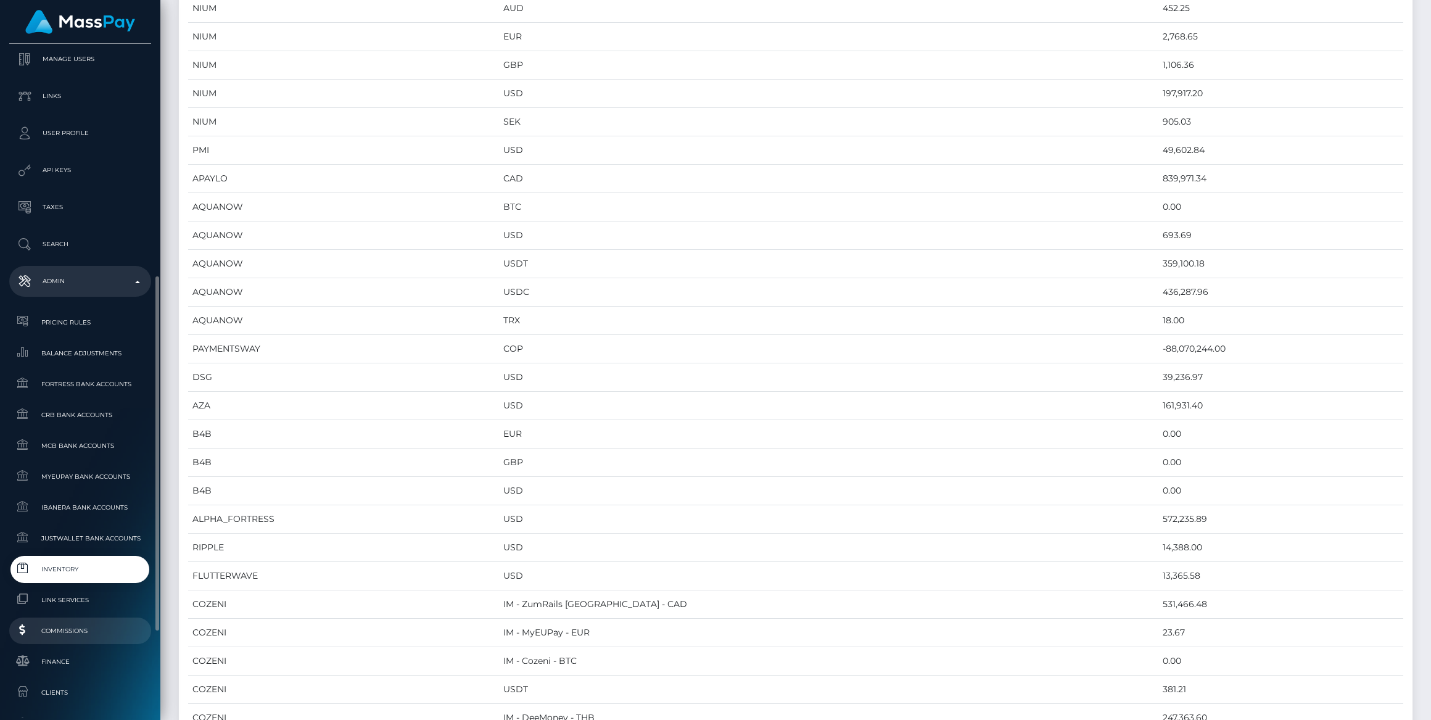
scroll to position [336, 0]
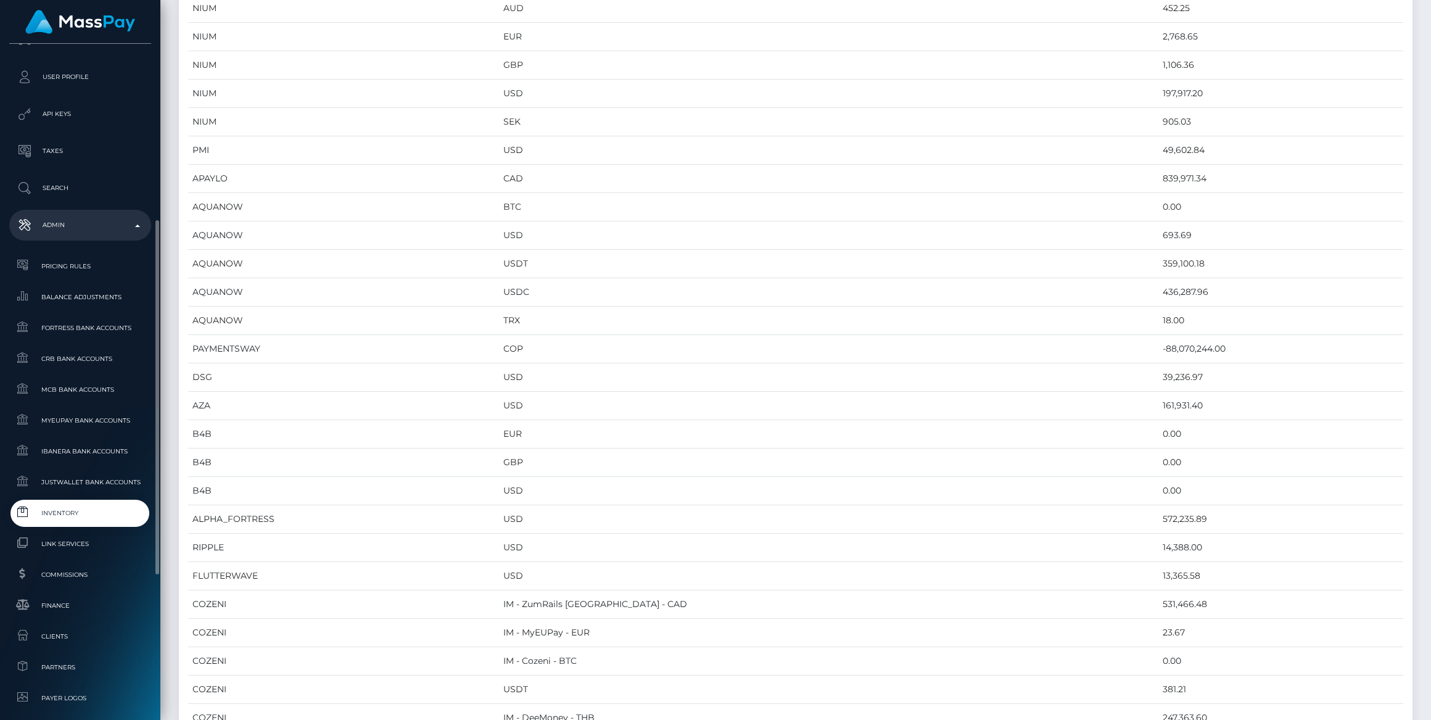
click at [84, 500] on link "Inventory" at bounding box center [80, 513] width 142 height 27
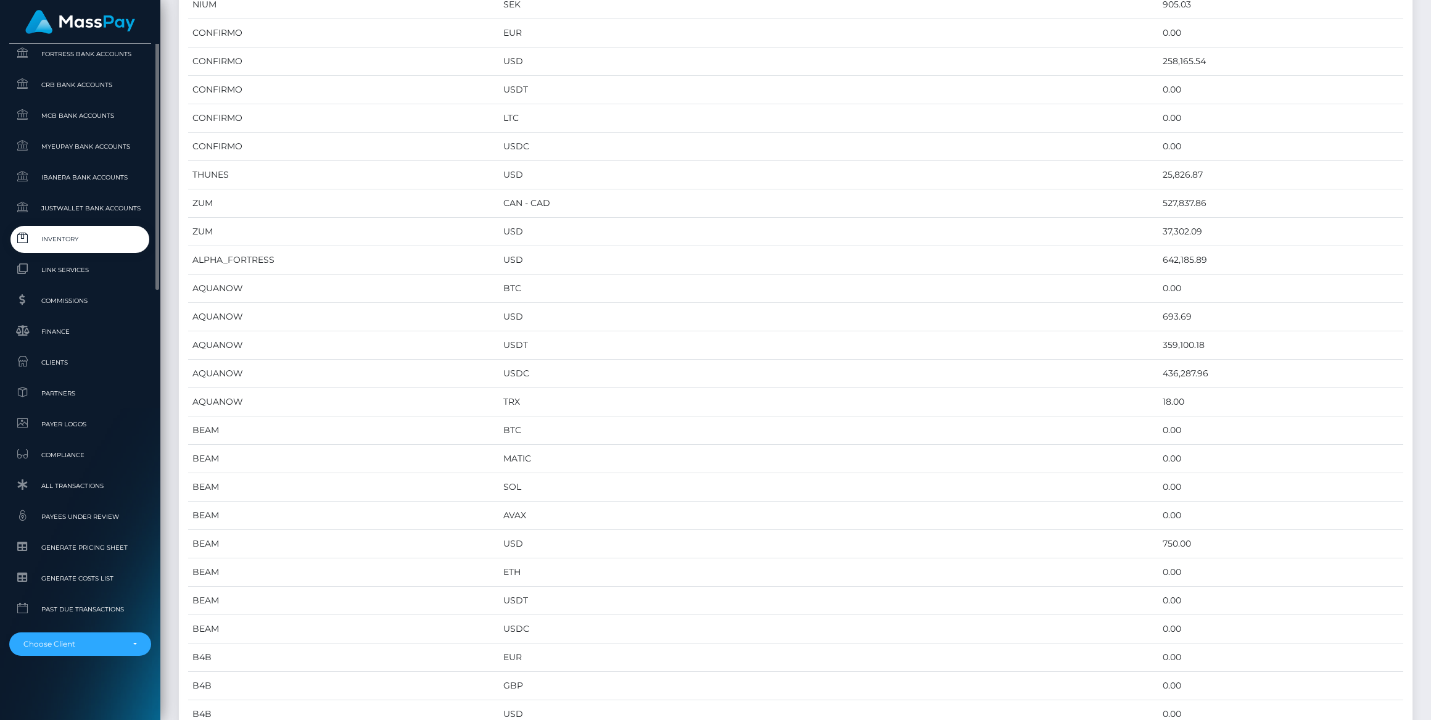
scroll to position [329, 0]
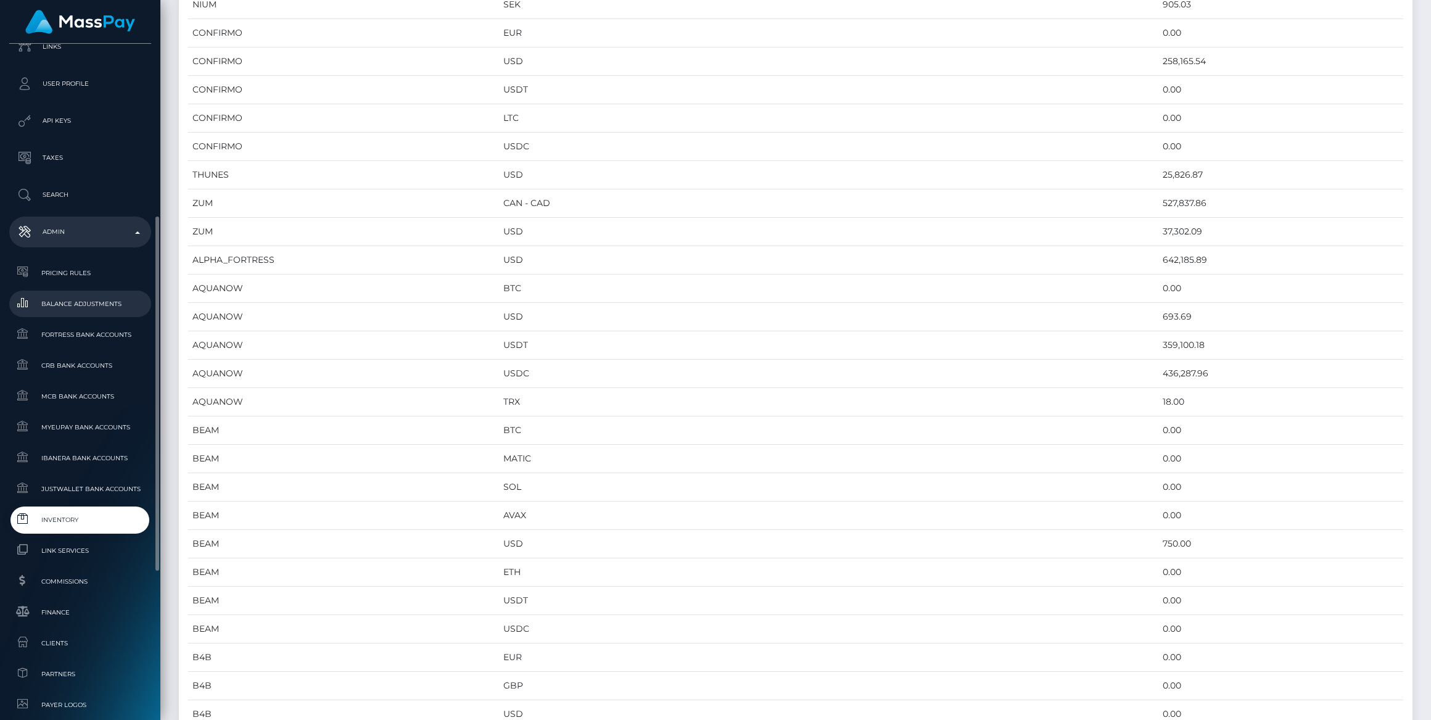
click at [83, 308] on span "Balance Adjustments" at bounding box center [80, 304] width 132 height 14
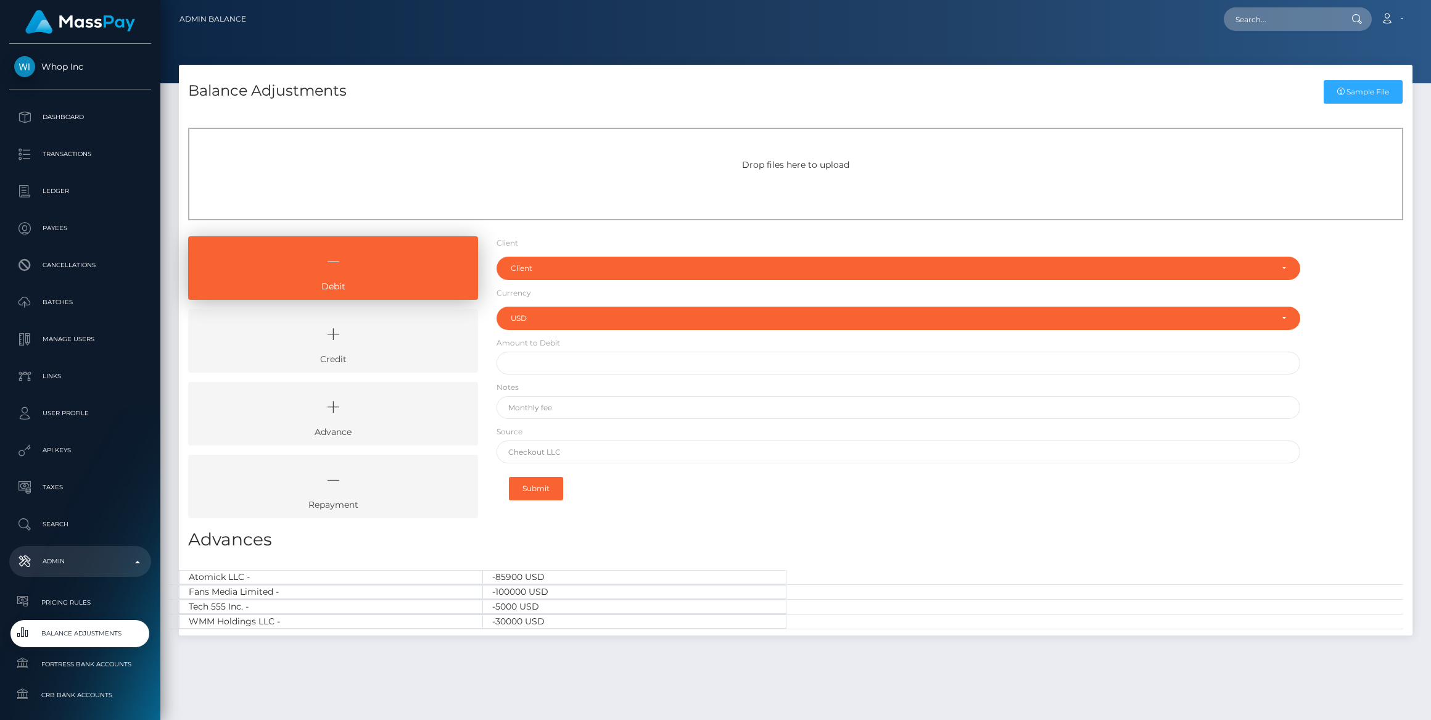
select select "USD"
click at [335, 333] on icon at bounding box center [333, 334] width 262 height 37
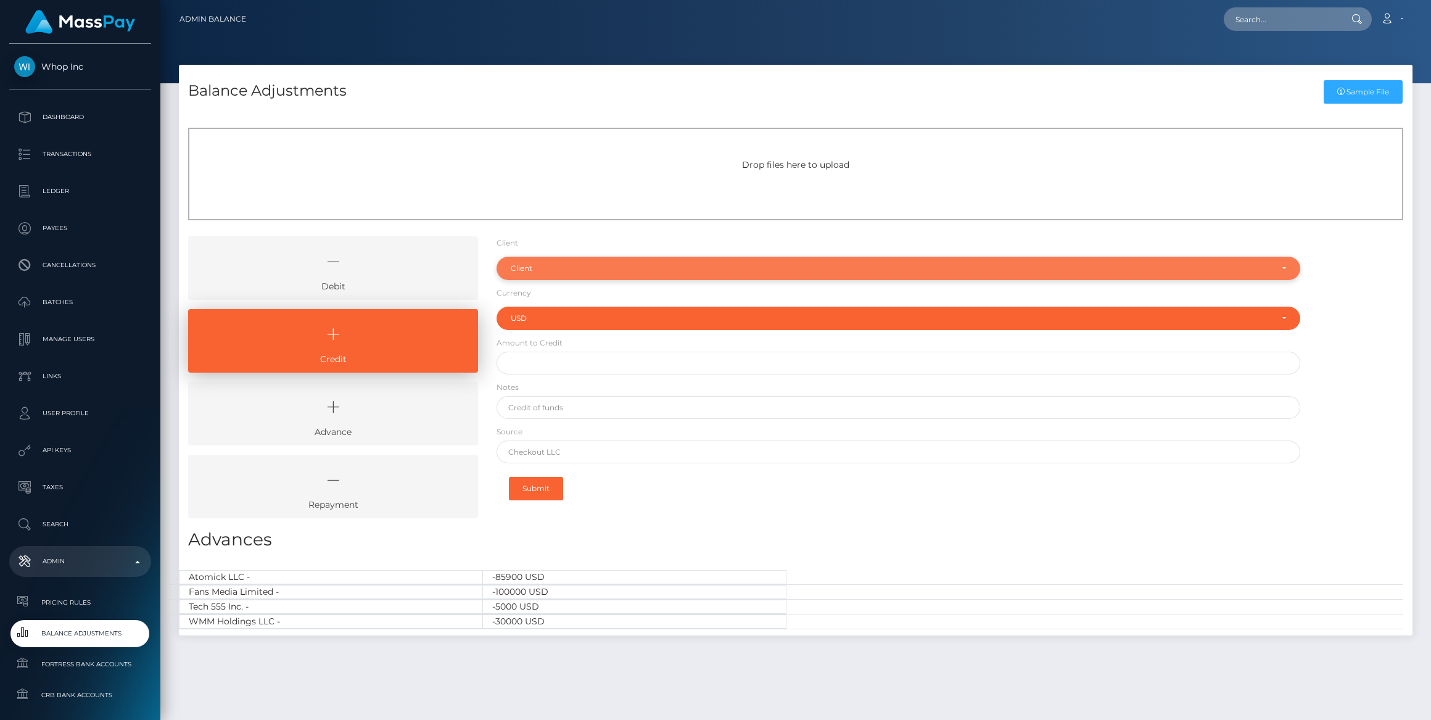
click at [575, 261] on div "Client" at bounding box center [899, 268] width 804 height 23
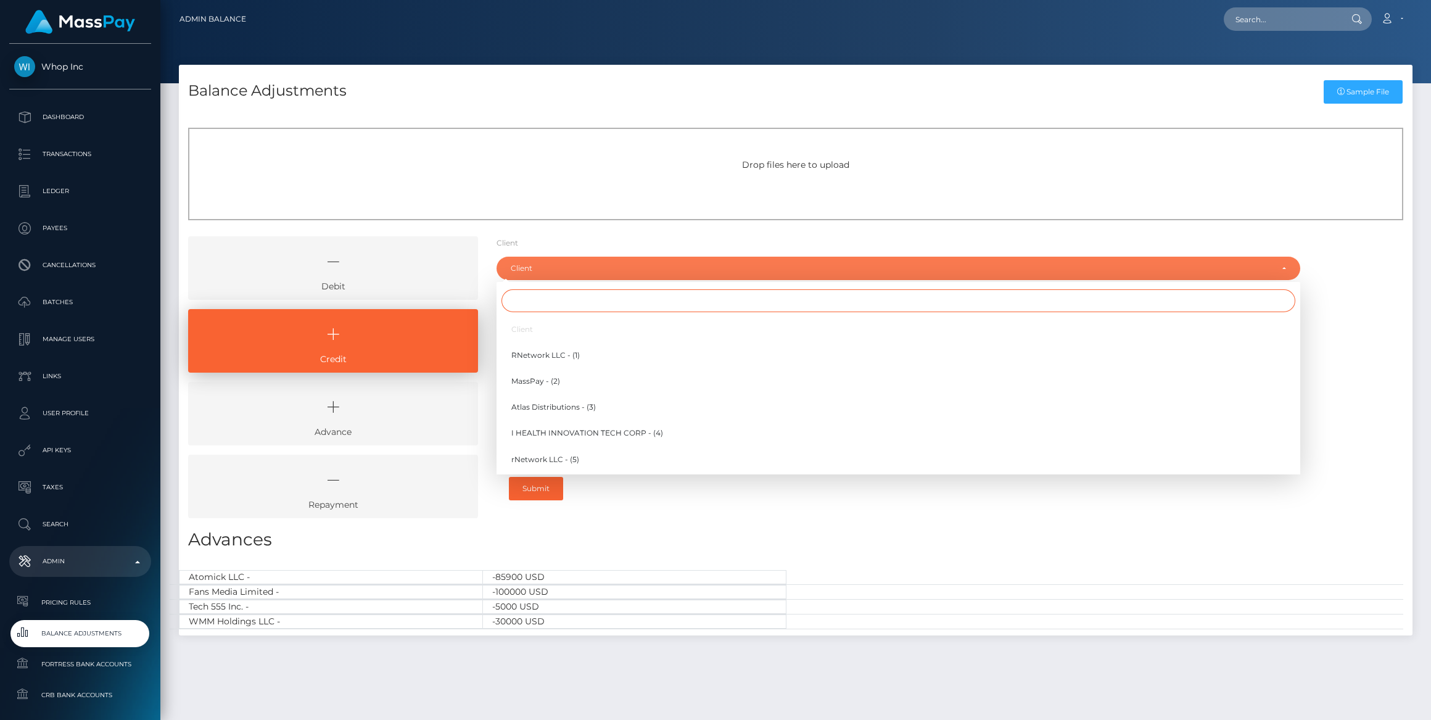
click at [548, 305] on input "Search" at bounding box center [899, 300] width 794 height 23
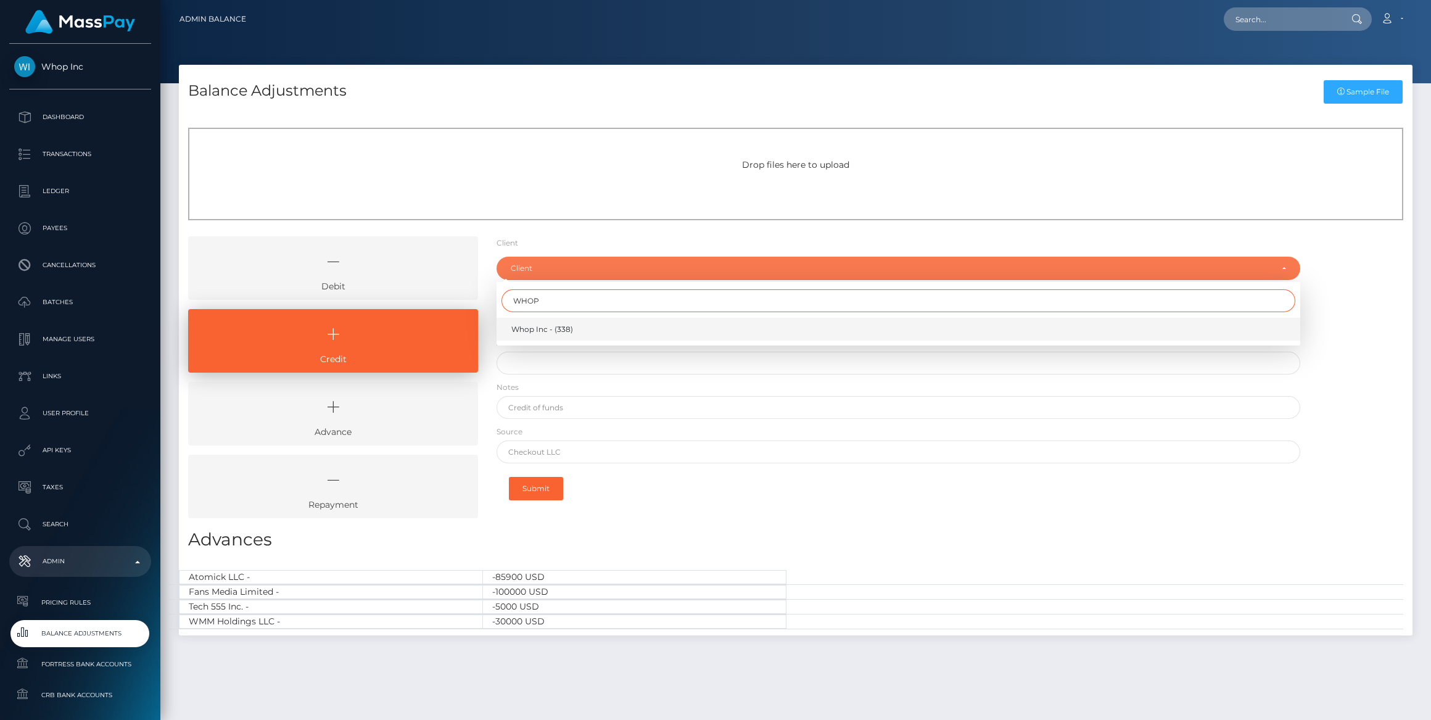
type input "WHOP"
click at [548, 321] on link "Whop Inc - (338)" at bounding box center [899, 329] width 804 height 23
select select "338"
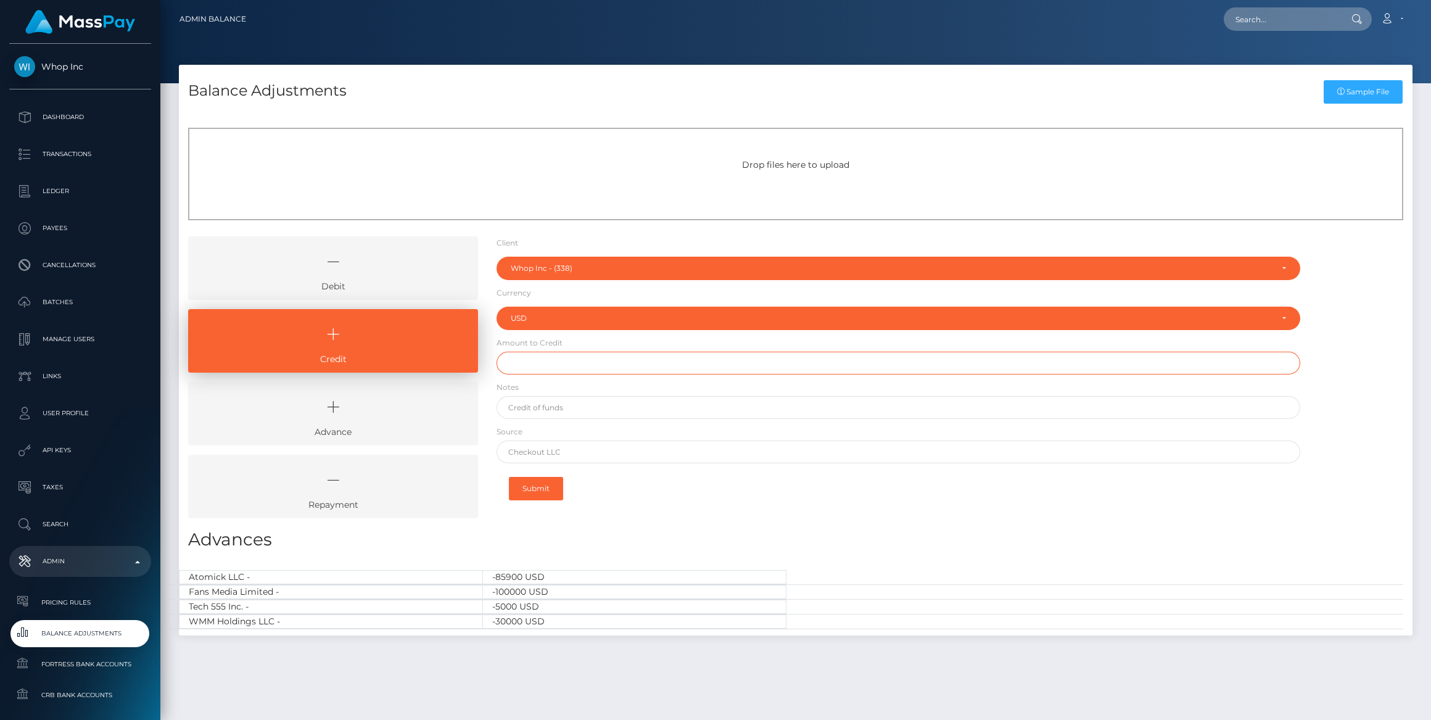
click at [518, 361] on input "text" at bounding box center [899, 363] width 804 height 23
type input "$69,950.00"
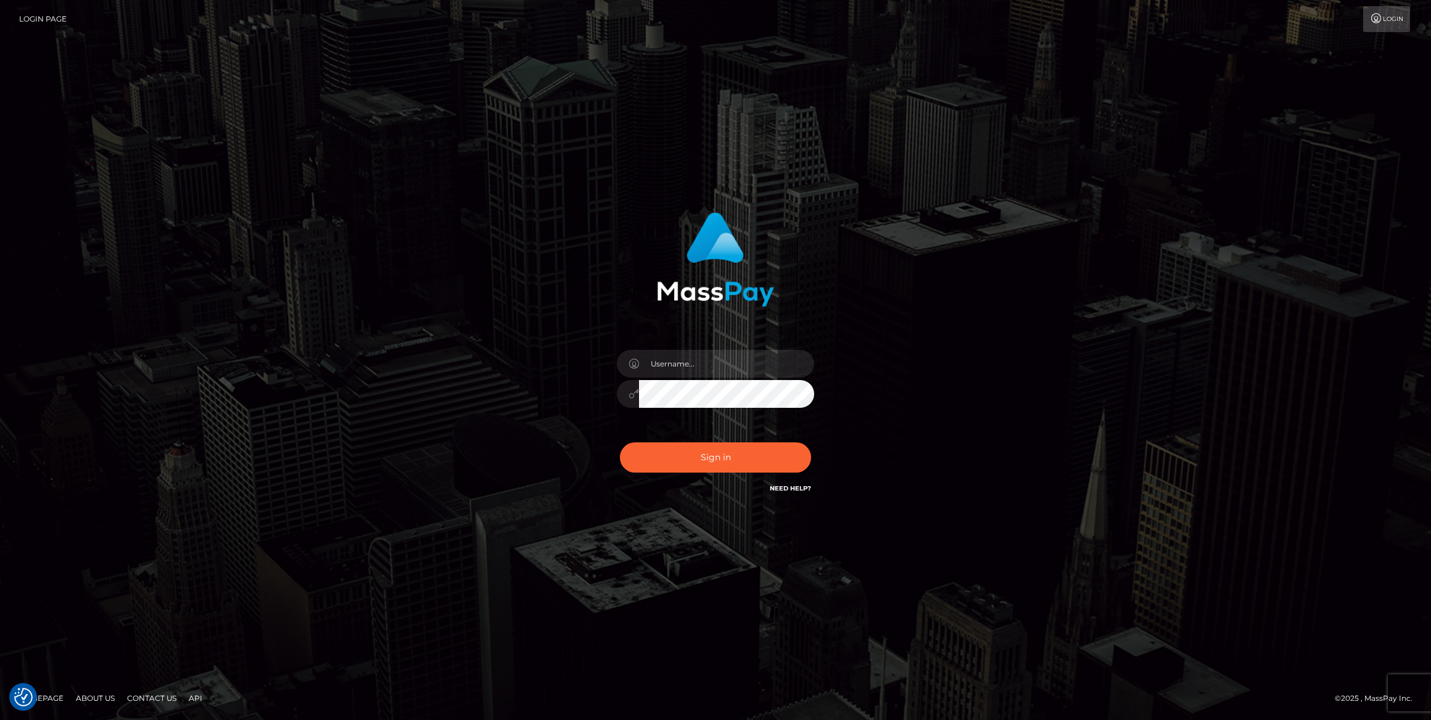
checkbox input "true"
type input "bengreen"
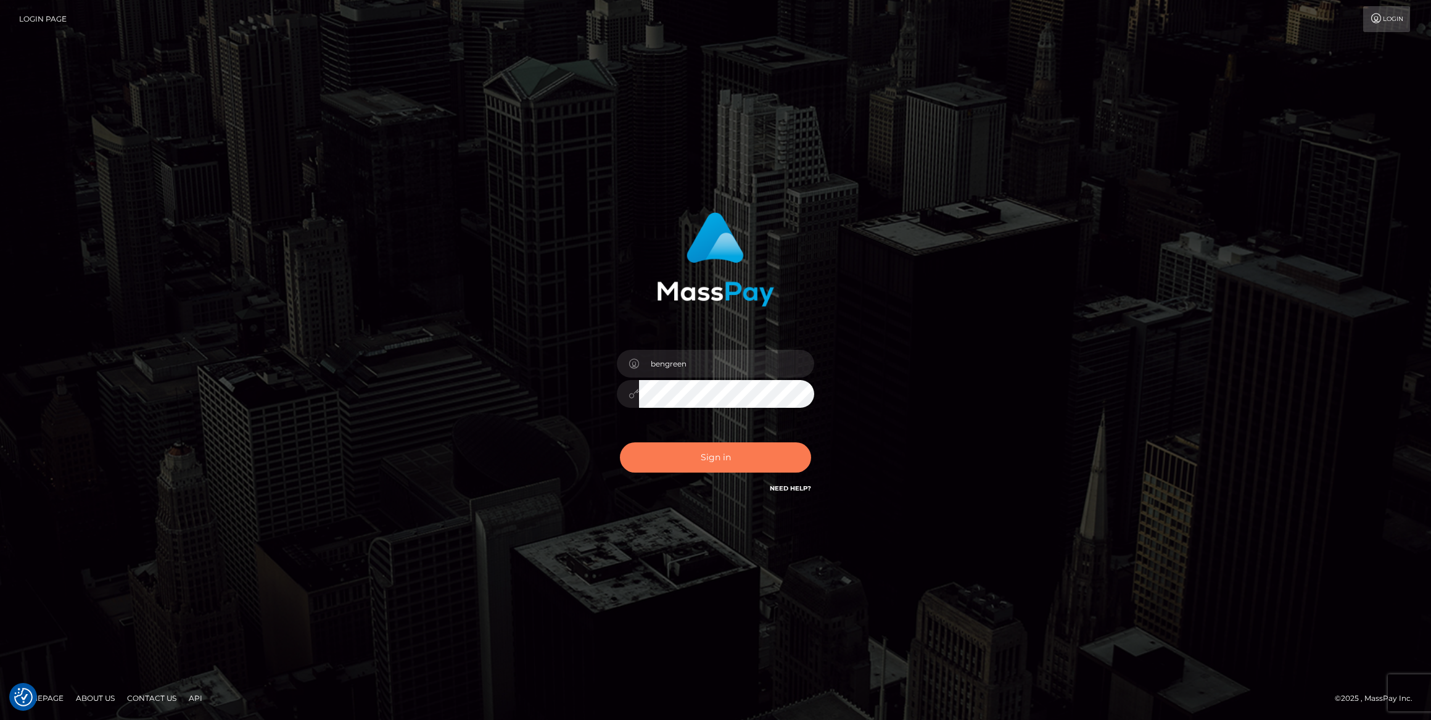
click at [669, 448] on button "Sign in" at bounding box center [715, 457] width 191 height 30
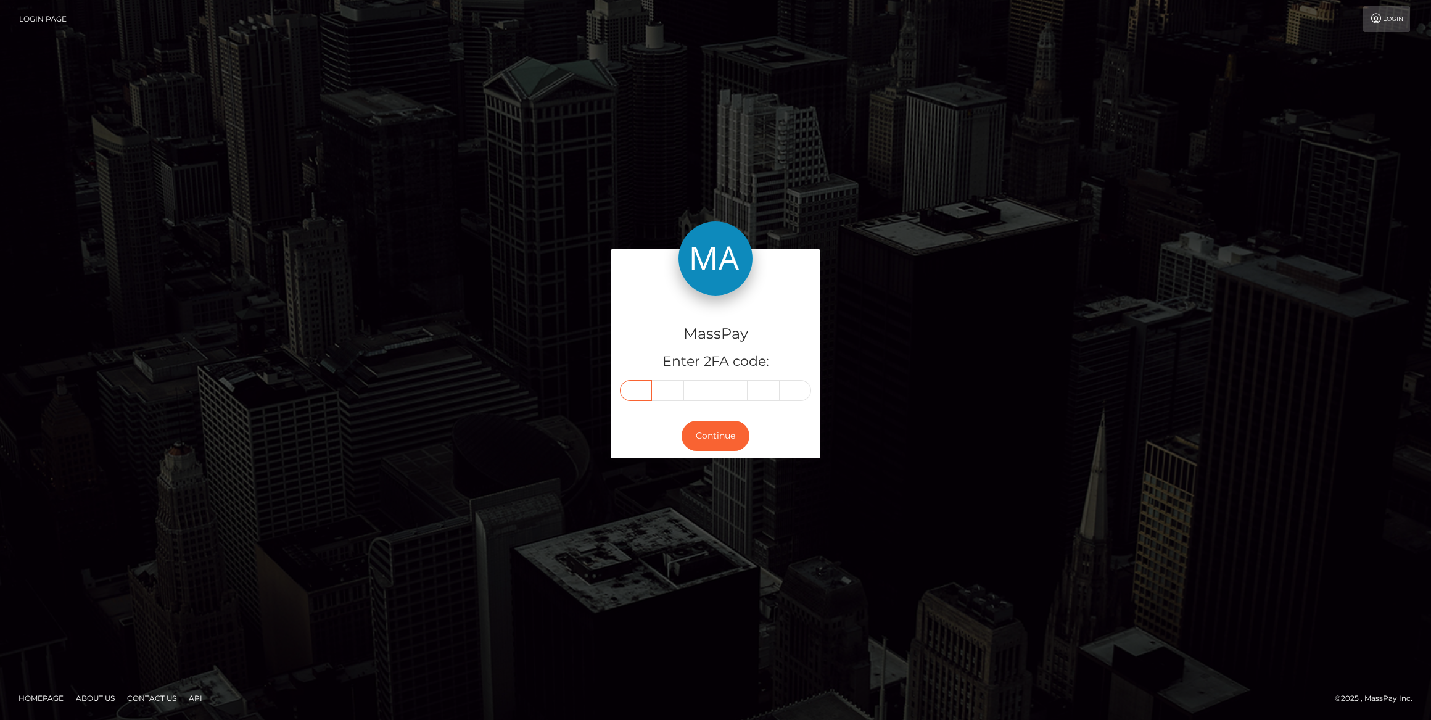
click at [632, 394] on input "text" at bounding box center [636, 390] width 32 height 21
paste input "7"
type input "7"
type input "6"
type input "1"
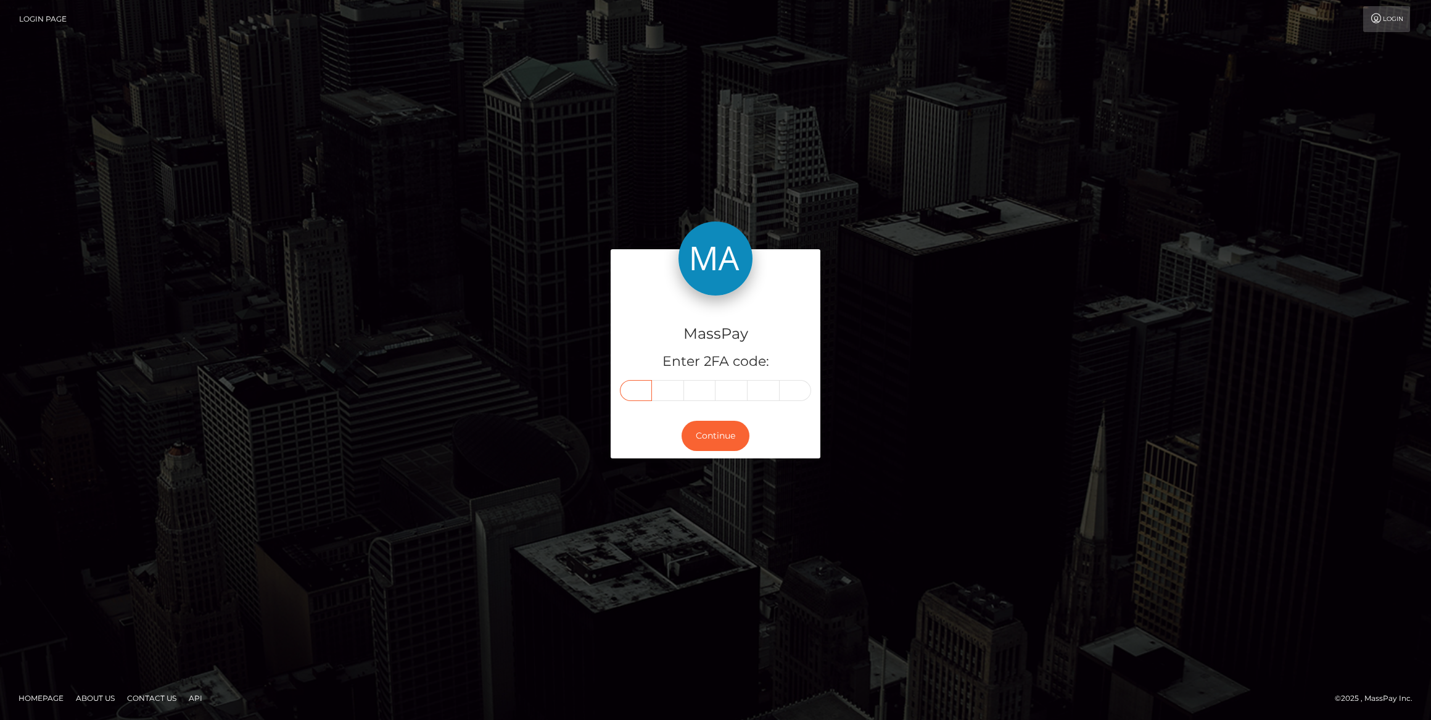
type input "1"
type input "3"
click at [704, 428] on button "Continue" at bounding box center [716, 436] width 68 height 30
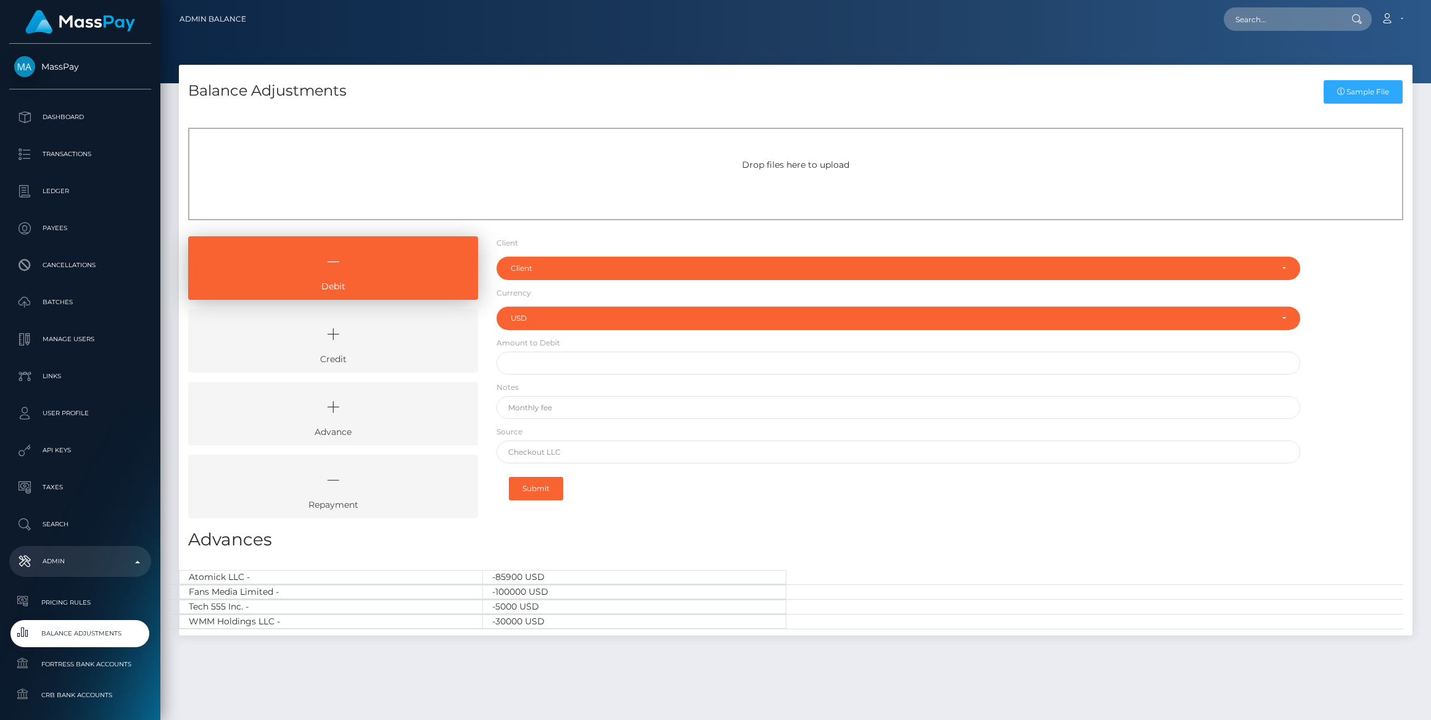
select select "USD"
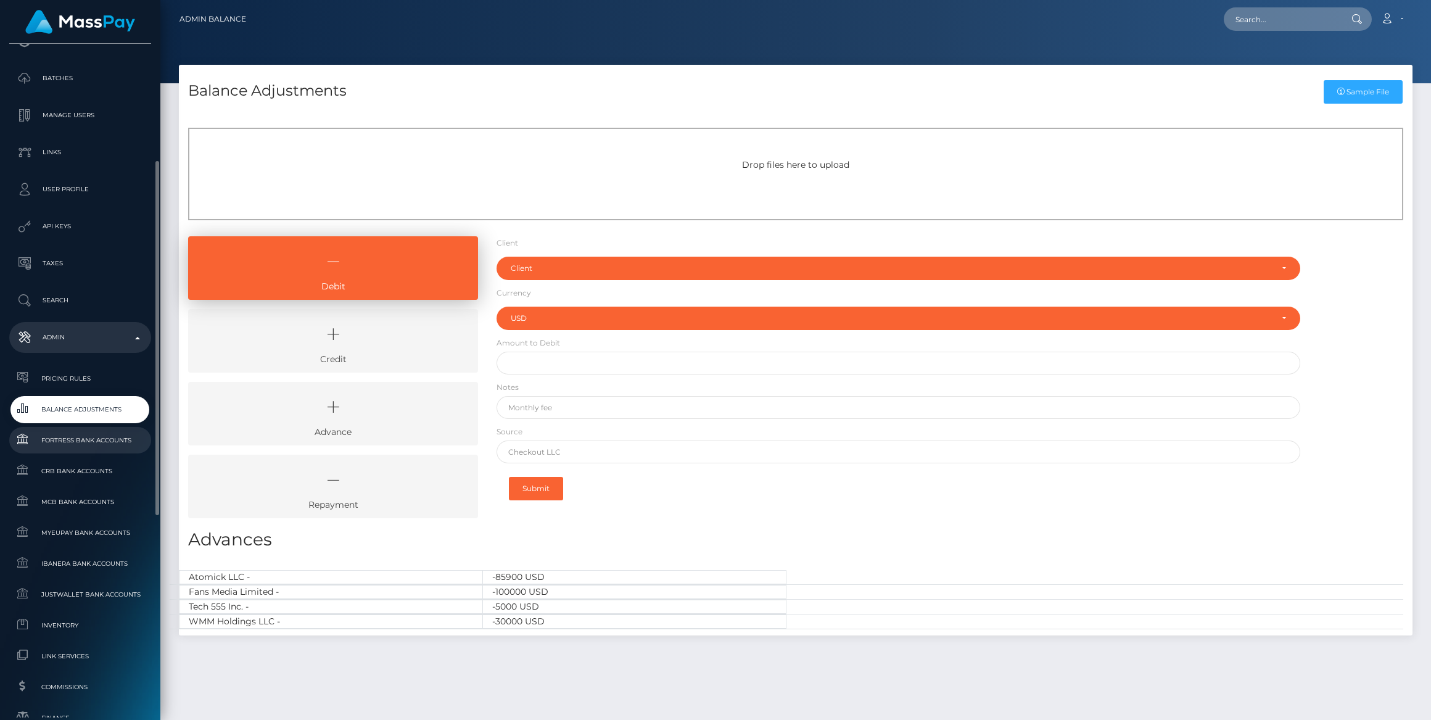
scroll to position [336, 0]
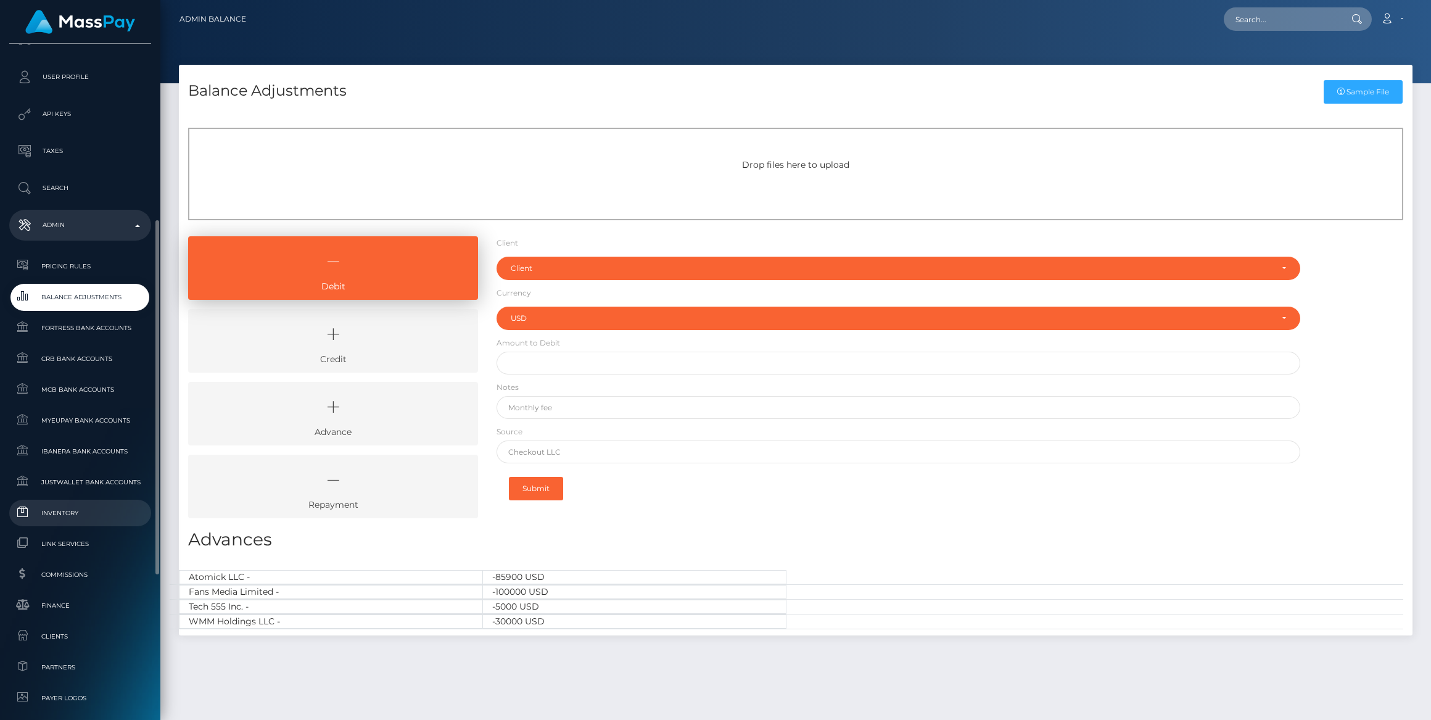
click at [80, 522] on link "Inventory" at bounding box center [80, 513] width 142 height 27
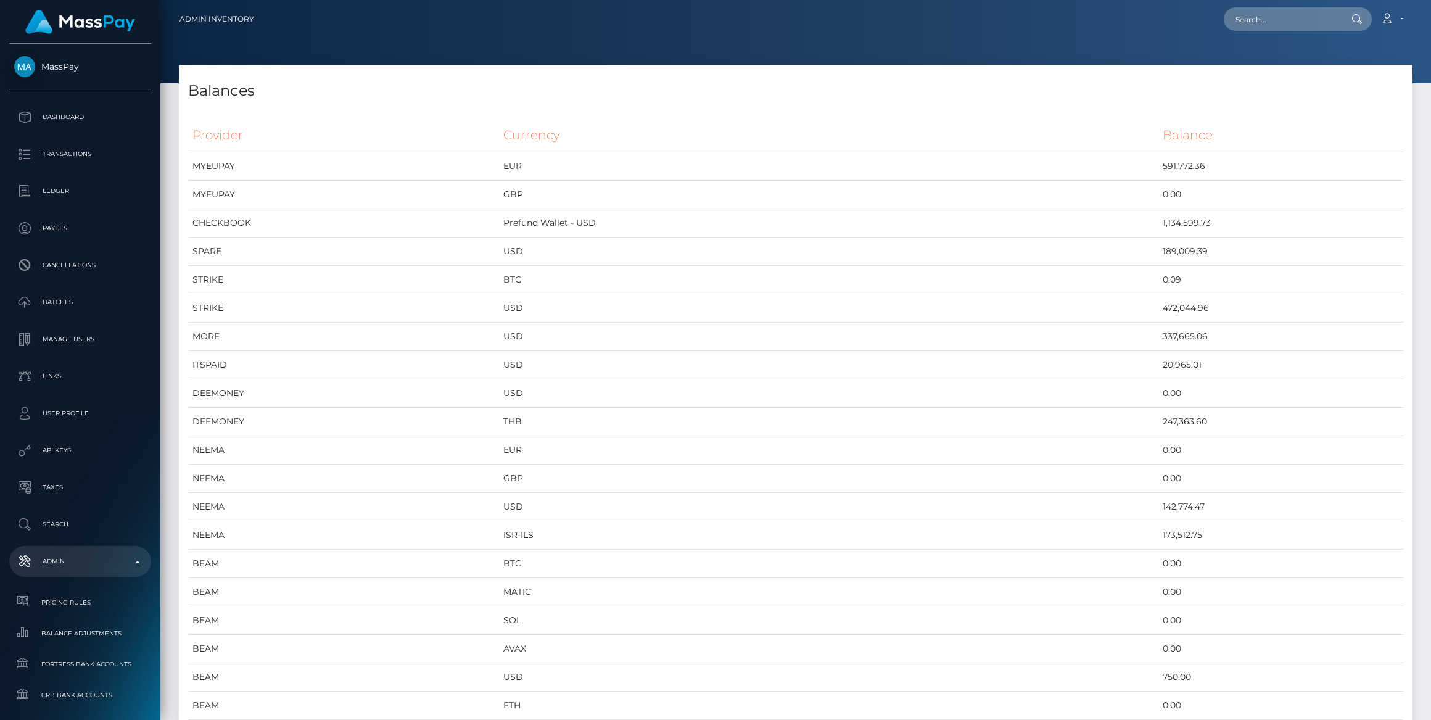
scroll to position [5047, 1233]
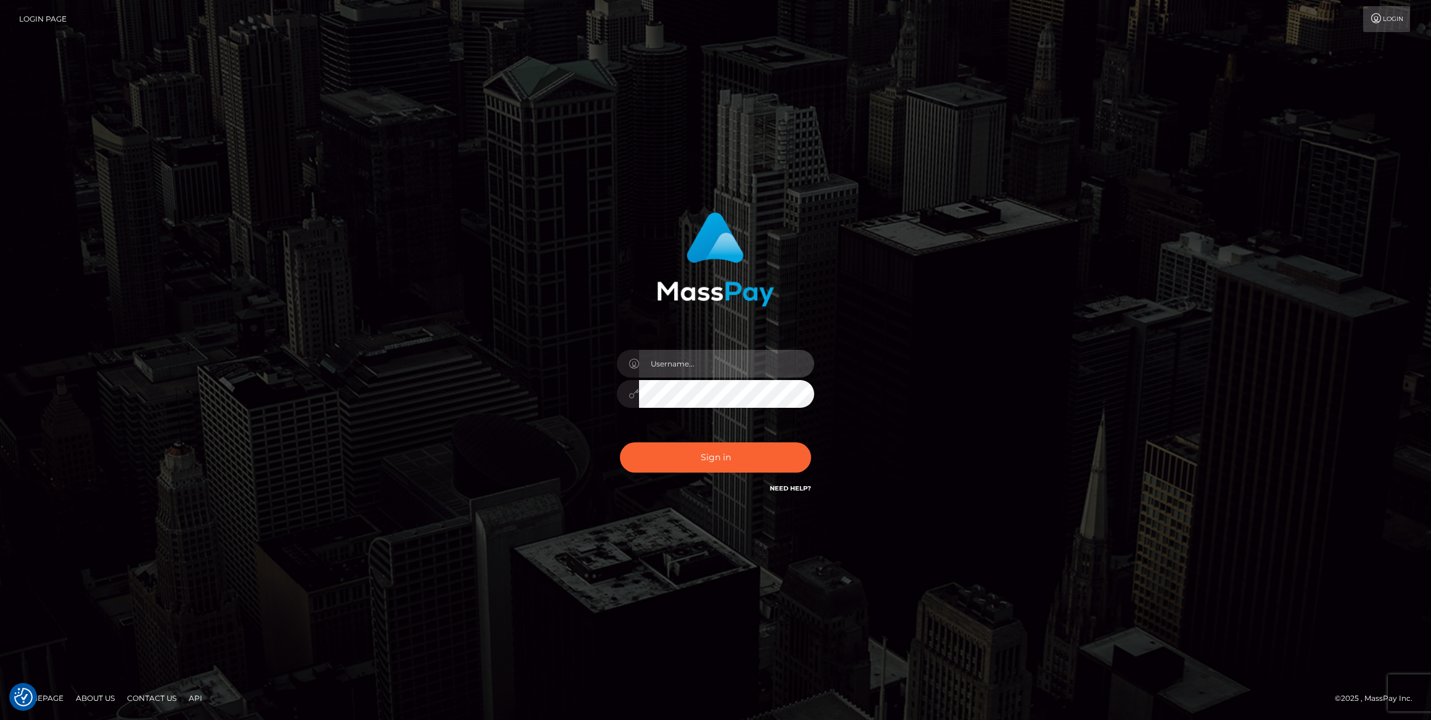
type input "bengreen"
click at [703, 489] on div "Sign in Need Help?" at bounding box center [716, 462] width 216 height 55
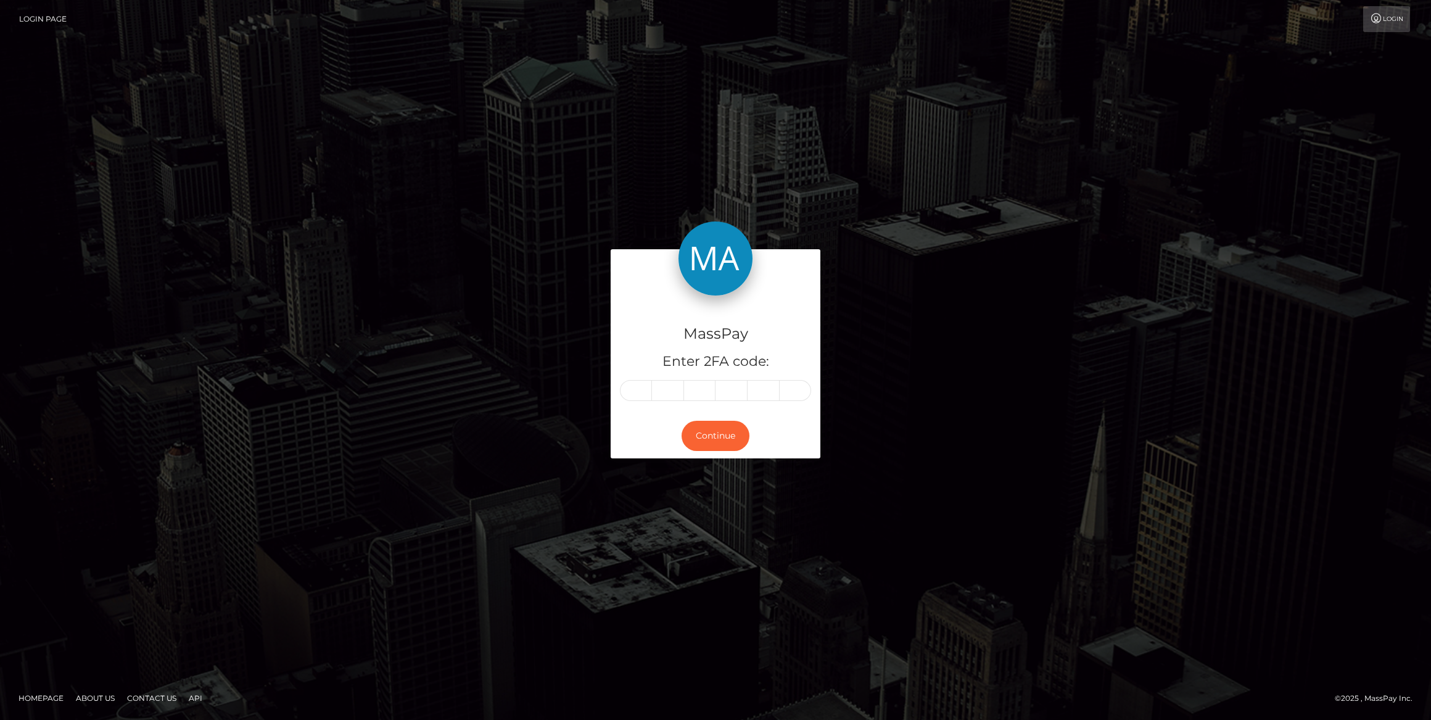
click at [637, 403] on div "MassPay Enter 2FA code:" at bounding box center [716, 355] width 210 height 118
click at [637, 397] on input "text" at bounding box center [636, 390] width 32 height 21
paste input "9"
type input "9"
type input "2"
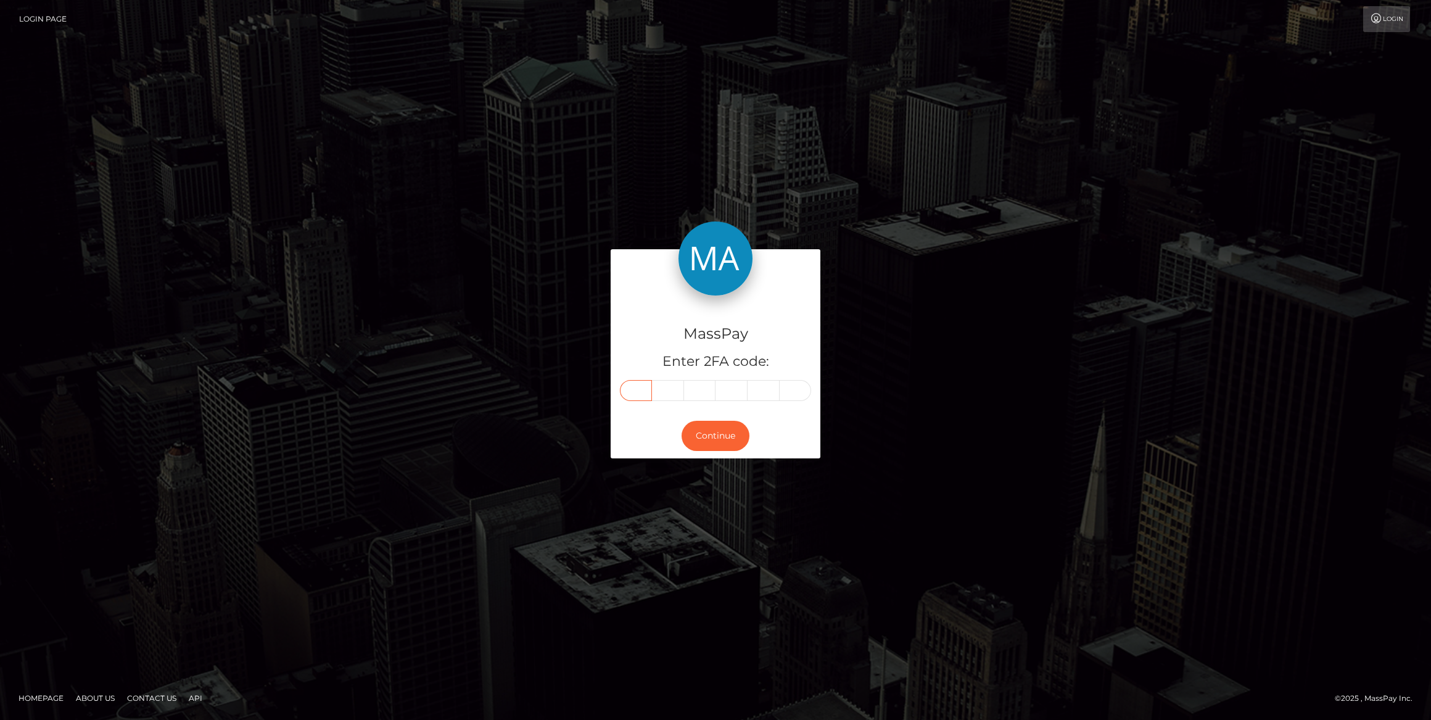
type input "1"
type input "9"
type input "4"
type input "7"
click at [719, 445] on button "Continue" at bounding box center [716, 436] width 68 height 30
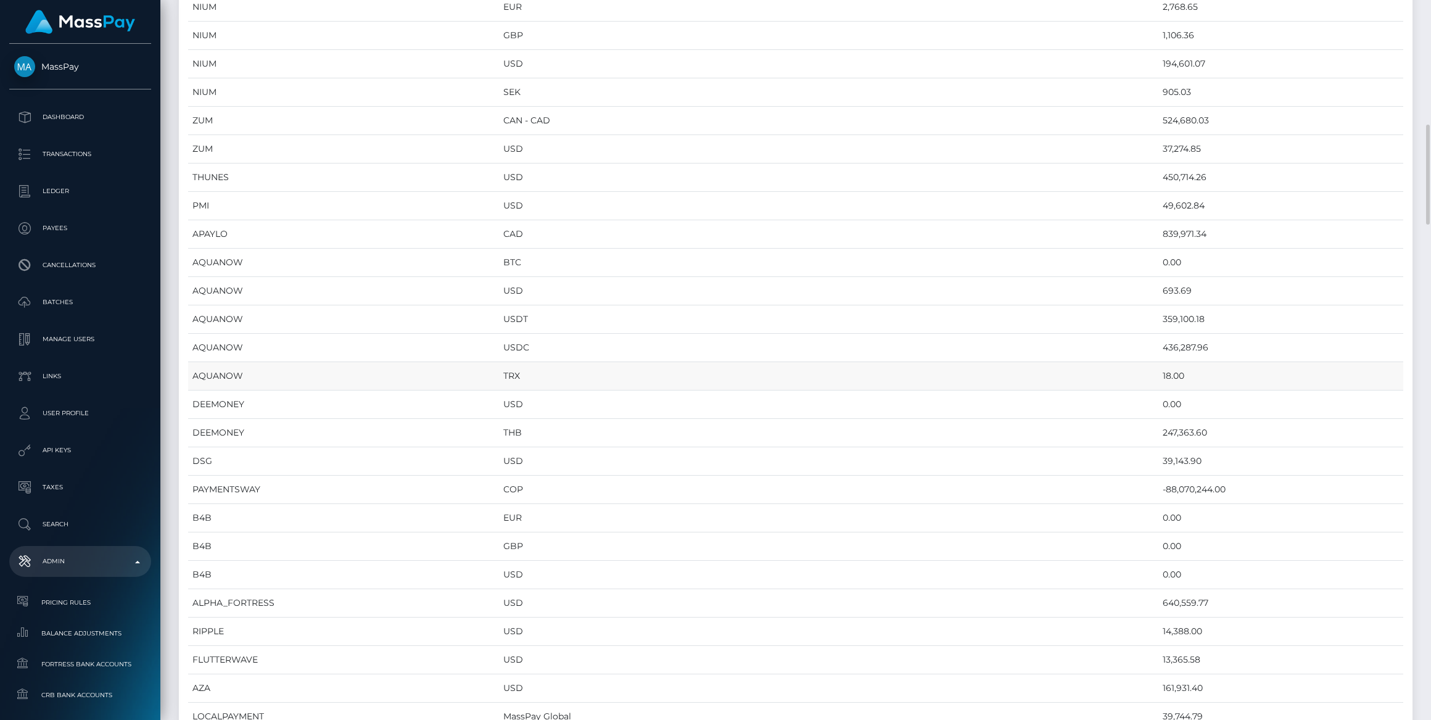
scroll to position [841, 0]
